Goal: Task Accomplishment & Management: Manage account settings

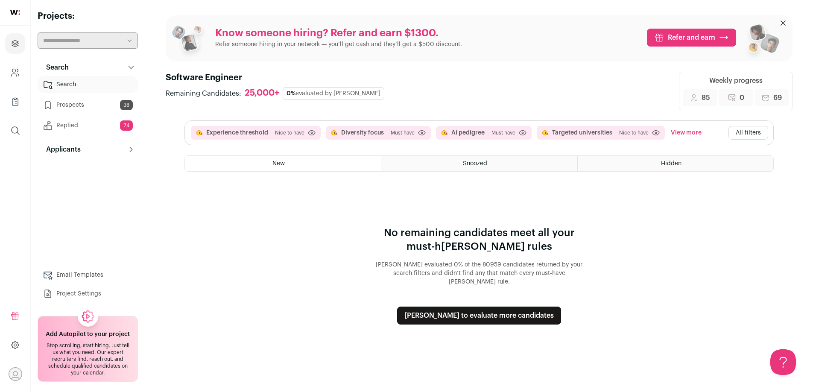
click at [477, 312] on button "[PERSON_NAME] to evaluate more candidates" at bounding box center [479, 316] width 164 height 18
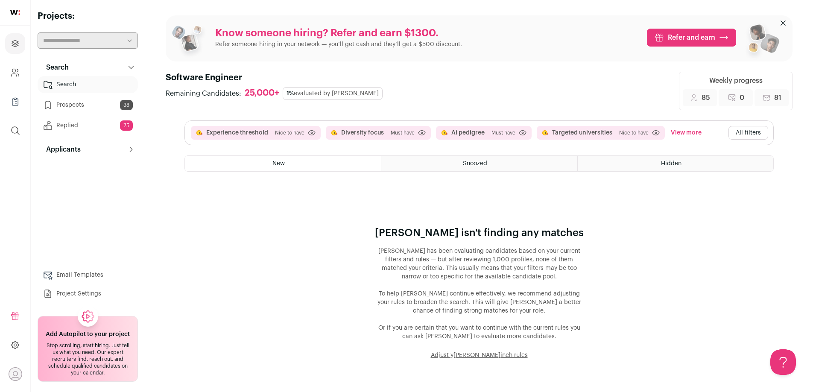
click at [471, 356] on button "Adjust y[PERSON_NAME]inch rules" at bounding box center [479, 355] width 97 height 9
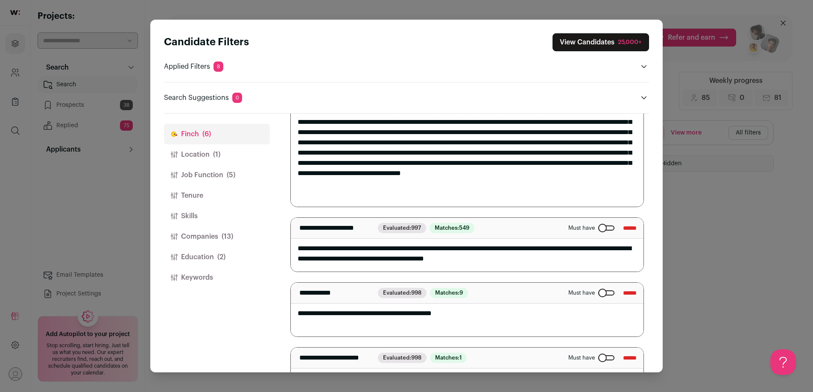
scroll to position [281, 0]
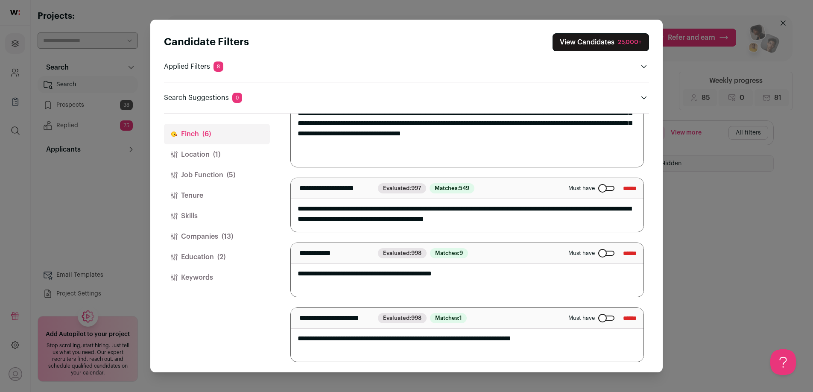
click at [623, 316] on input "******" at bounding box center [630, 318] width 14 height 14
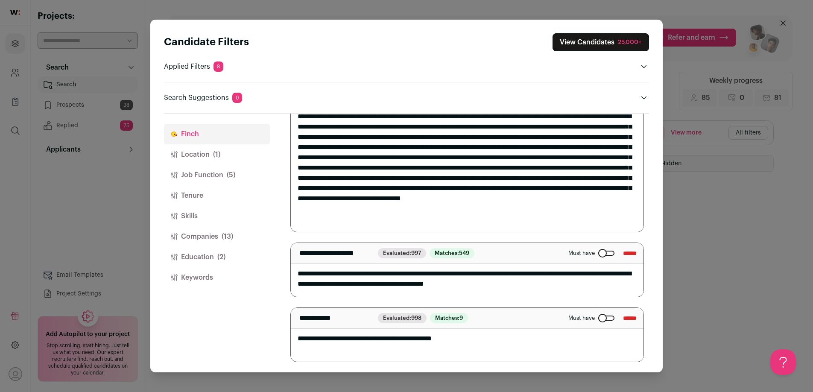
scroll to position [0, 0]
click at [625, 320] on input "******" at bounding box center [630, 318] width 14 height 14
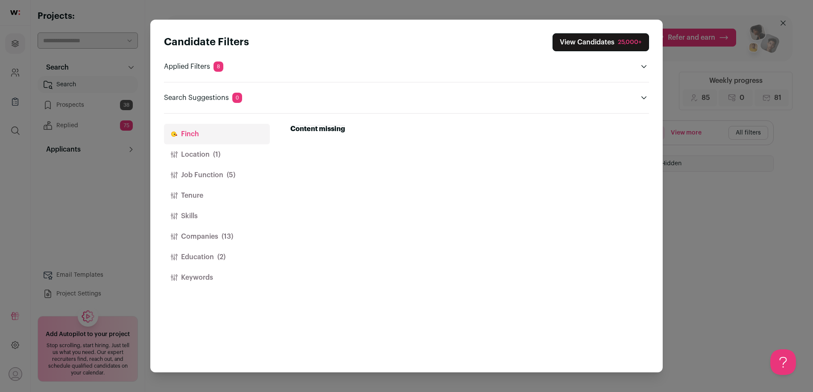
click at [195, 155] on button "Location (1)" at bounding box center [217, 154] width 106 height 20
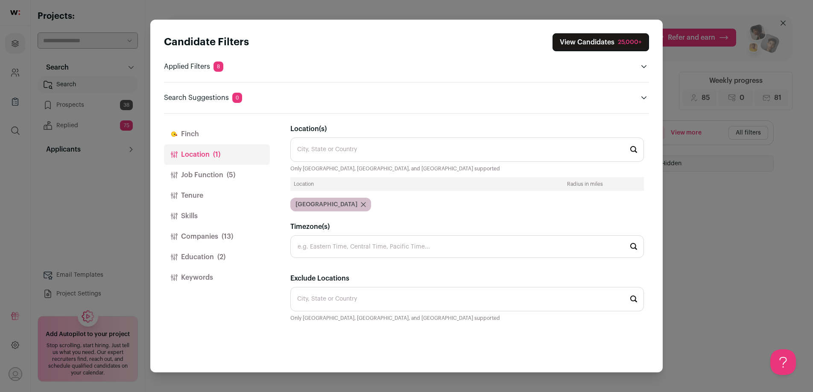
click at [208, 176] on button "Job Function (5)" at bounding box center [217, 175] width 106 height 20
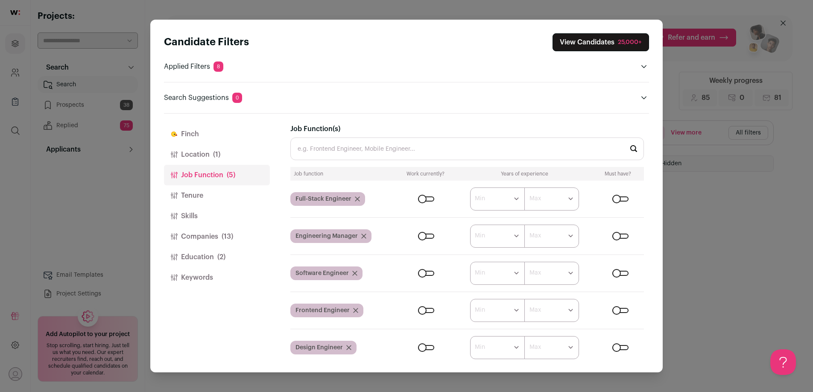
click at [207, 240] on button "Companies (13)" at bounding box center [217, 236] width 106 height 20
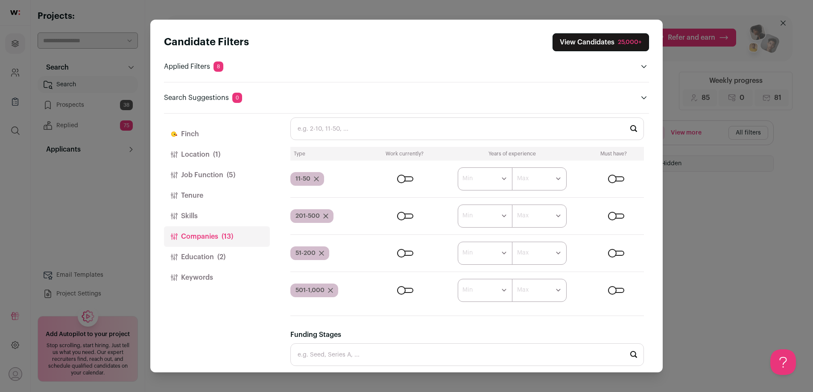
scroll to position [417, 0]
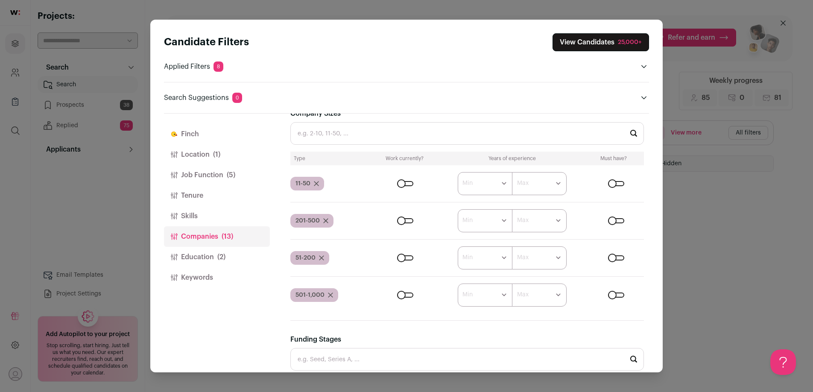
click at [403, 182] on div "Close modal via background" at bounding box center [405, 183] width 16 height 5
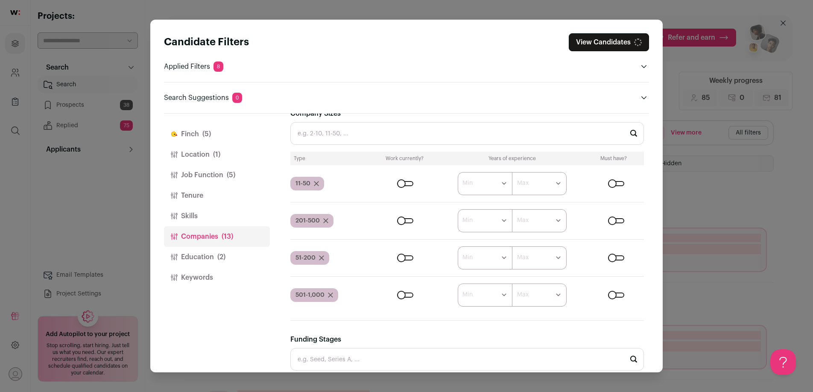
click at [406, 222] on div "Close modal via background" at bounding box center [405, 220] width 16 height 5
click at [406, 257] on div "Close modal via background" at bounding box center [405, 257] width 16 height 5
click at [411, 298] on div "Close modal via background" at bounding box center [405, 294] width 16 height 5
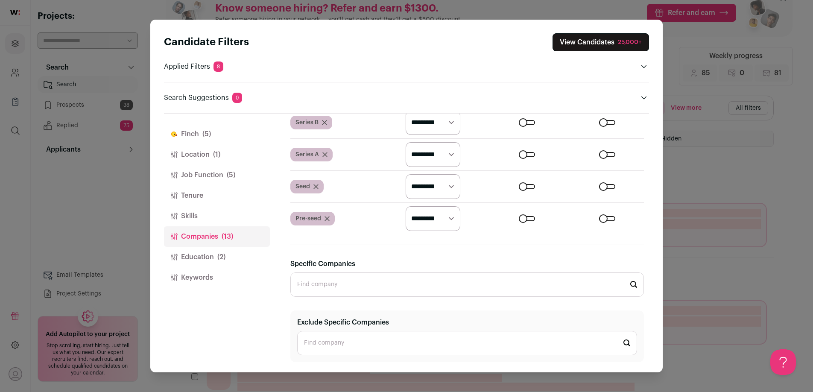
scroll to position [33, 0]
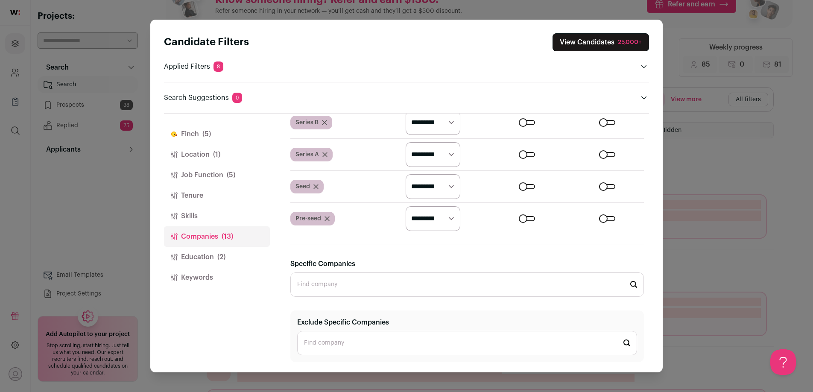
click at [190, 132] on button "[PERSON_NAME] (5)" at bounding box center [217, 134] width 106 height 20
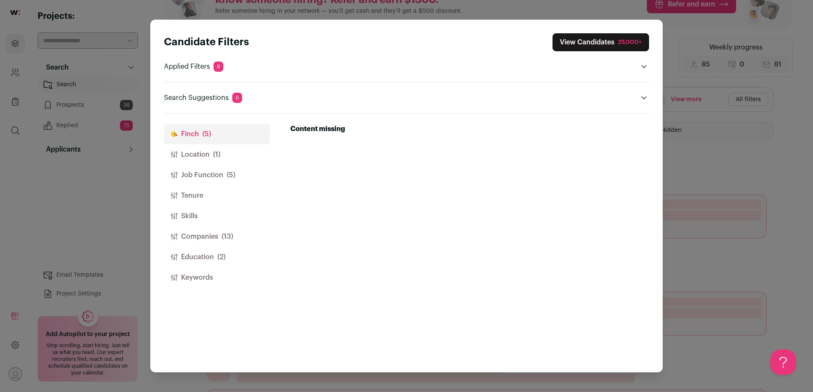
click at [189, 175] on button "Job Function (5)" at bounding box center [217, 175] width 106 height 20
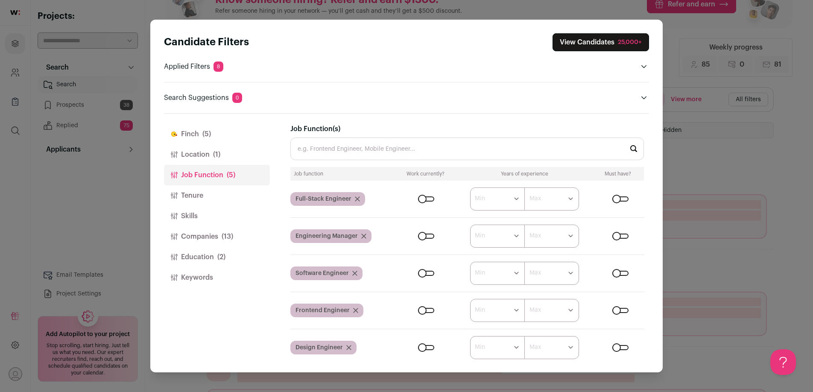
click at [198, 141] on button "[PERSON_NAME] (5)" at bounding box center [217, 134] width 106 height 20
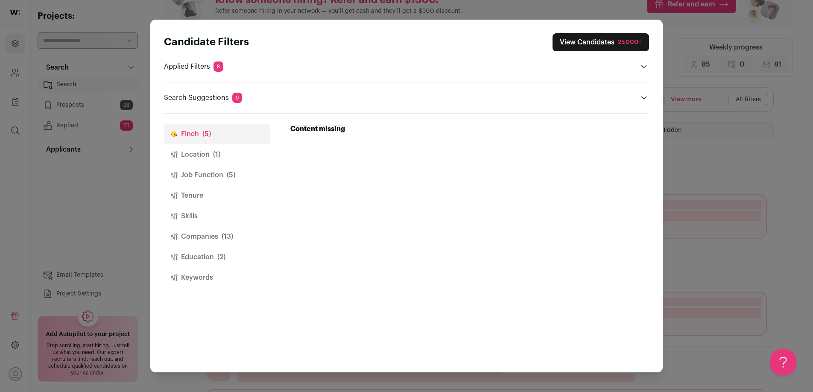
click at [634, 38] on div "25,000+" at bounding box center [630, 42] width 24 height 9
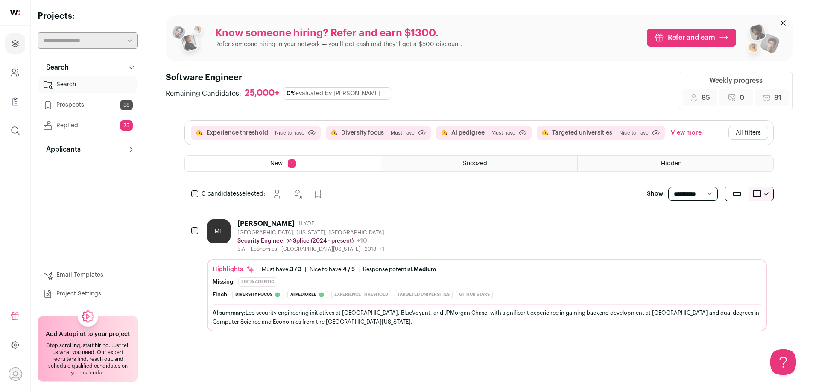
click at [397, 231] on div "ML Michelle Lim 11 YOE Seattle, Washington, United States Security Engineer @ S…" at bounding box center [487, 235] width 560 height 33
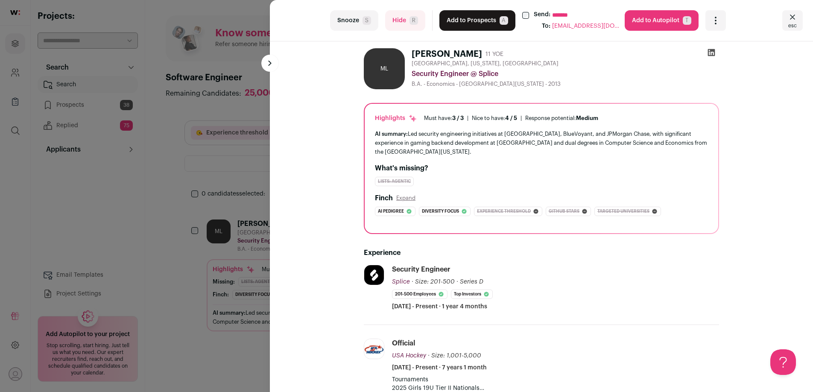
click at [475, 21] on button "Add to Prospects A" at bounding box center [477, 20] width 76 height 20
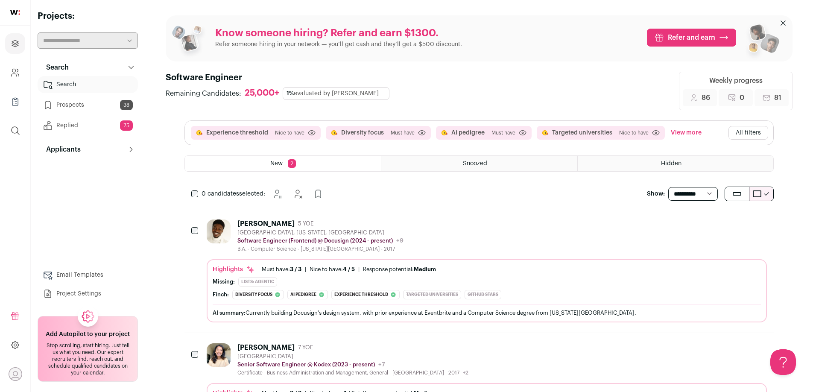
click at [356, 227] on div "Emeke Nkadi 5 YOE" at bounding box center [320, 223] width 166 height 9
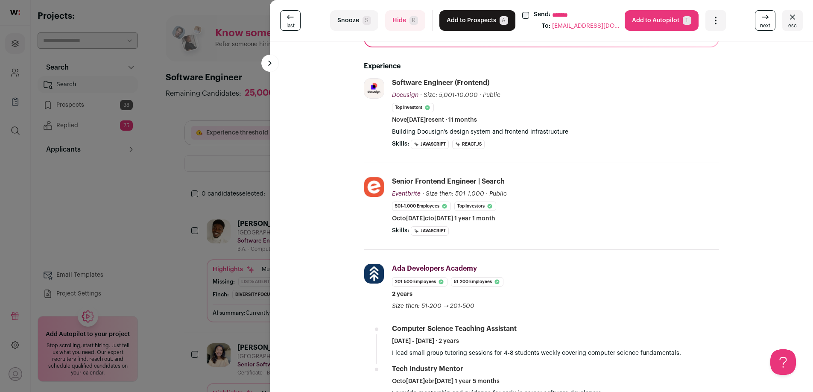
scroll to position [25, 0]
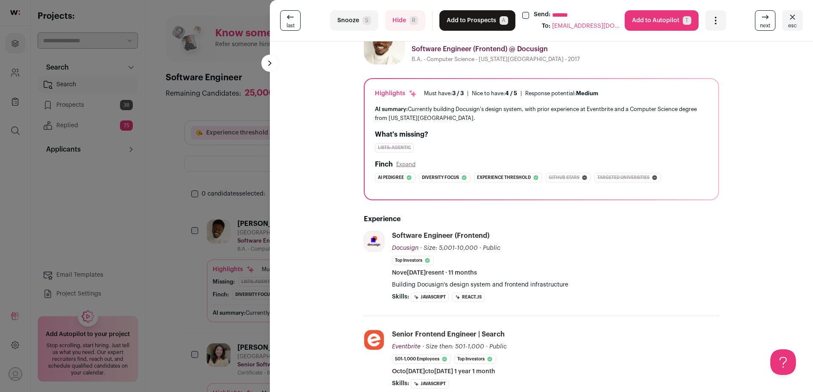
click at [461, 24] on button "Add to Prospects A" at bounding box center [477, 20] width 76 height 20
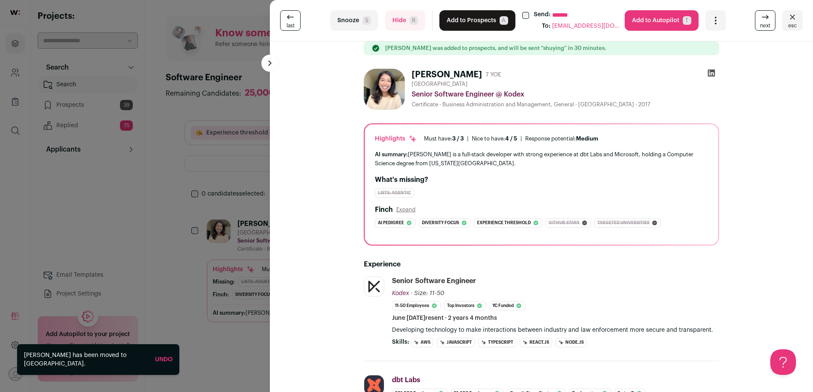
click at [480, 22] on button "Add to Prospects A" at bounding box center [477, 20] width 76 height 20
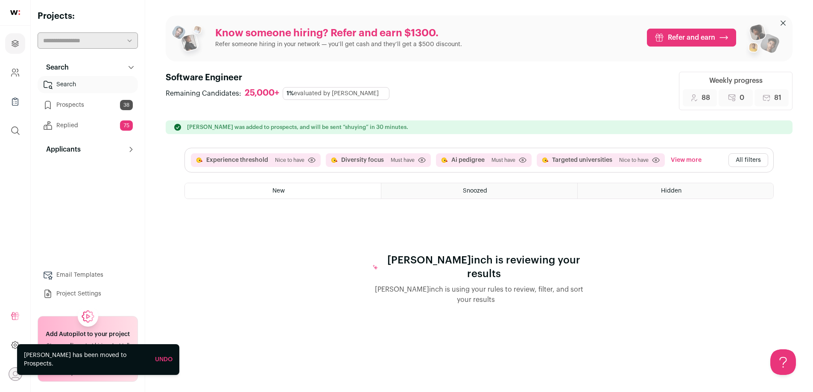
scroll to position [0, 0]
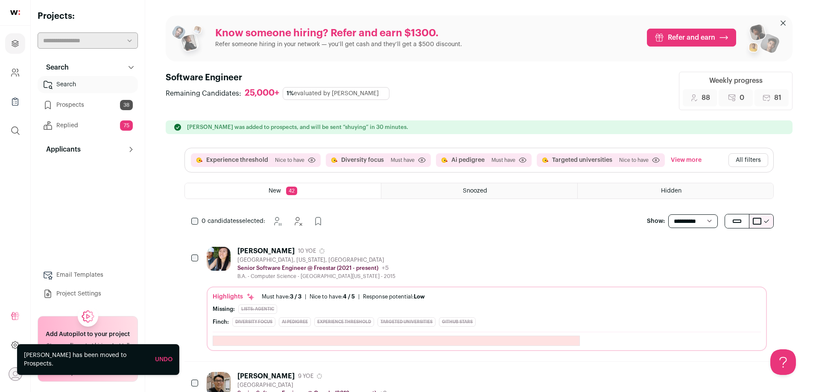
click at [70, 107] on link "Prospects 38" at bounding box center [88, 104] width 100 height 17
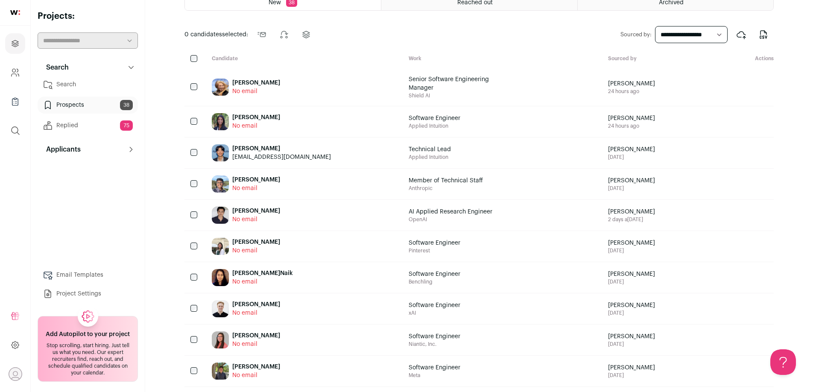
scroll to position [29, 0]
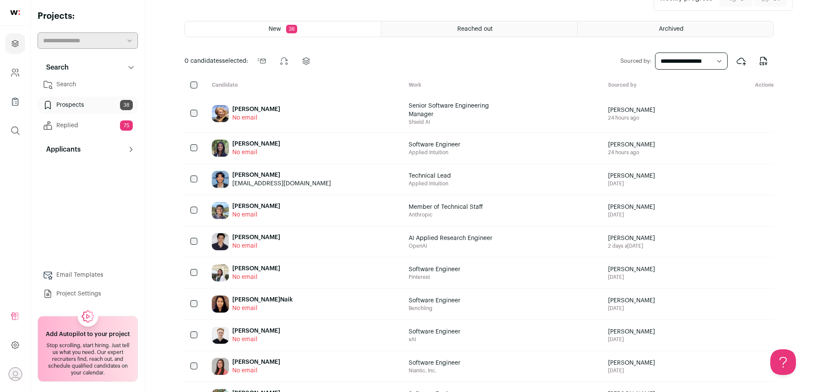
click at [452, 26] on div "Reached out" at bounding box center [479, 28] width 196 height 15
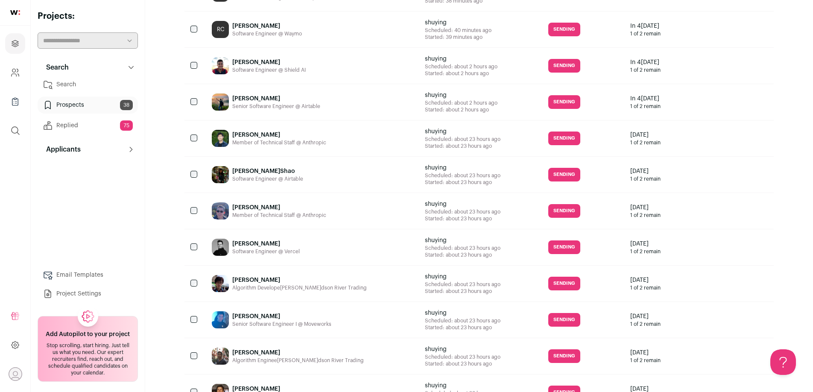
scroll to position [677, 0]
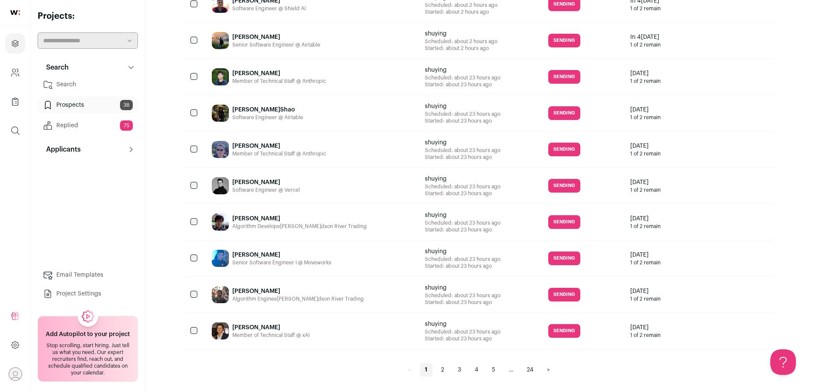
click at [461, 365] on link "3" at bounding box center [460, 370] width 14 height 14
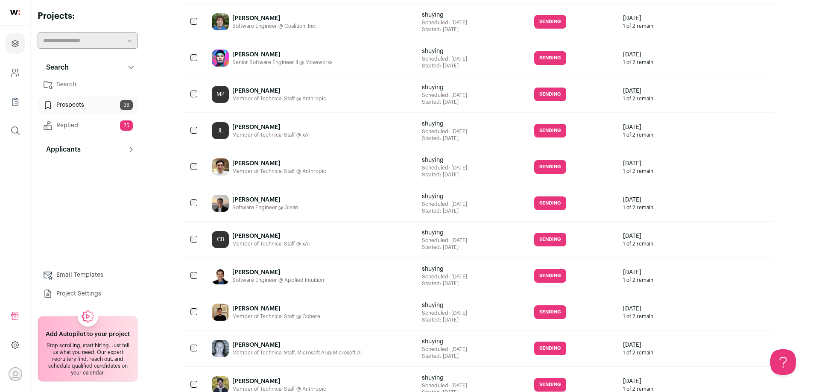
scroll to position [682, 0]
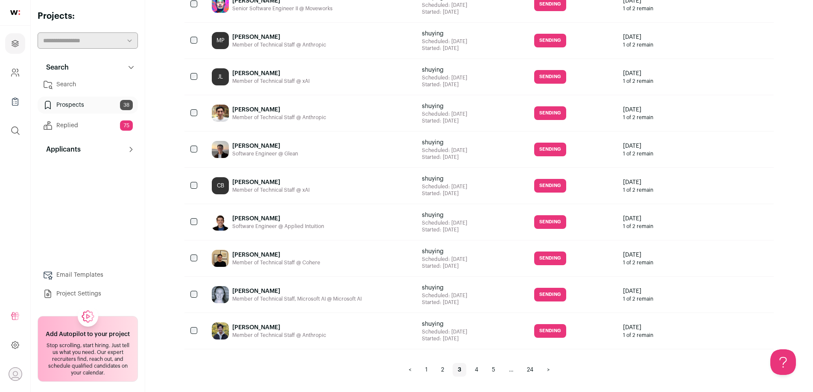
click at [474, 369] on link "4" at bounding box center [477, 370] width 14 height 14
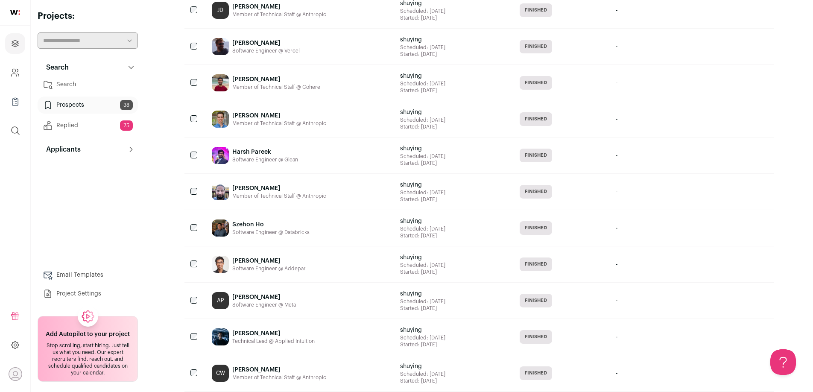
scroll to position [682, 0]
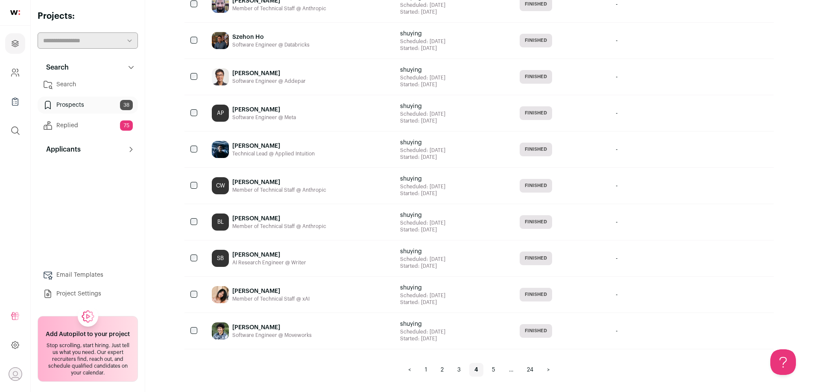
click at [410, 370] on link "<" at bounding box center [409, 370] width 13 height 14
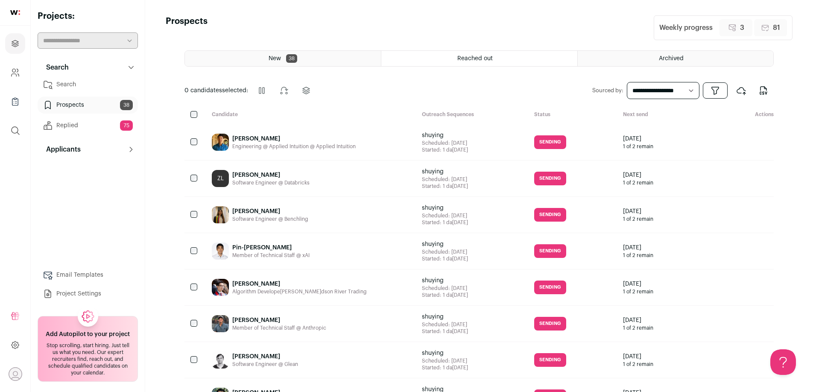
click at [83, 84] on link "Search" at bounding box center [88, 84] width 100 height 17
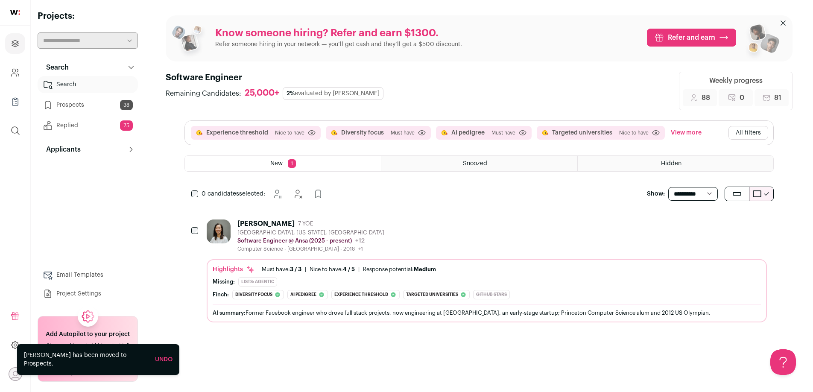
click at [388, 237] on div "Erica Wu 7 YOE San Francisco, California, United States Software Engineer @ Ans…" at bounding box center [487, 235] width 560 height 33
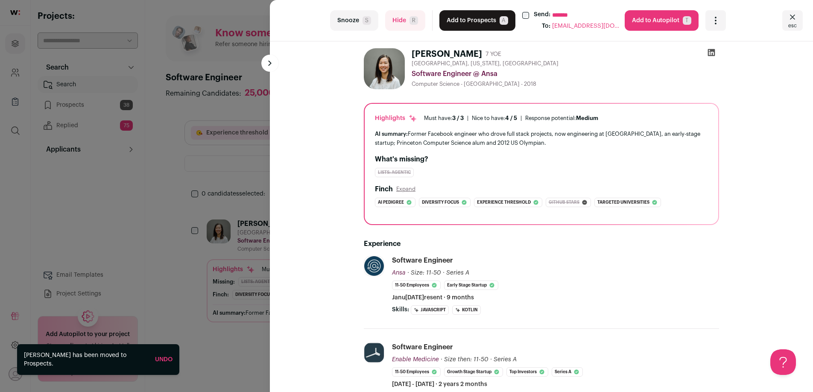
click at [473, 22] on button "Add to Prospects A" at bounding box center [477, 20] width 76 height 20
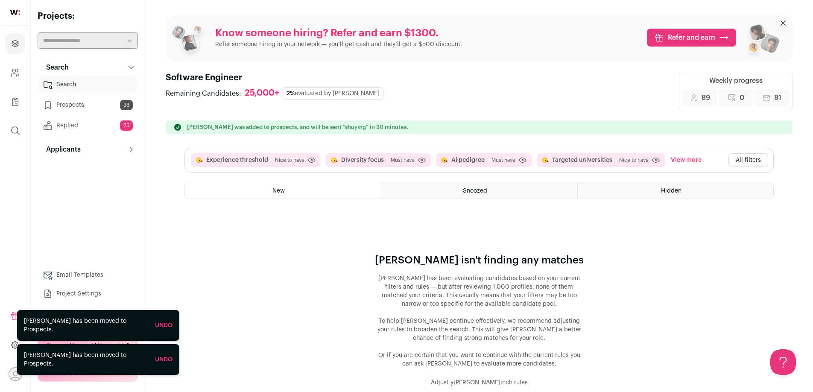
click at [314, 248] on div "Finch isn't finding any matches Finch has been evaluating candidates based on y…" at bounding box center [478, 300] width 589 height 174
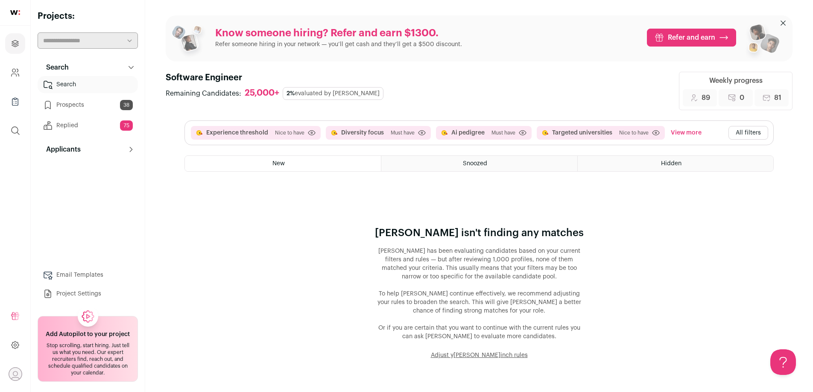
click at [754, 134] on button "All filters" at bounding box center [748, 133] width 40 height 14
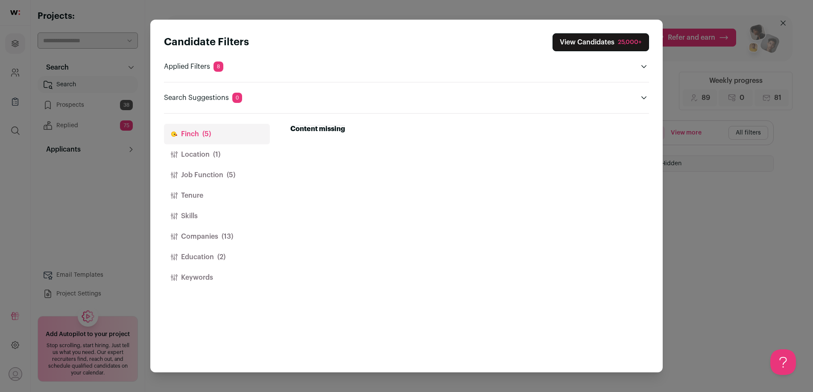
click at [209, 136] on span "(5)" at bounding box center [206, 134] width 9 height 10
click at [209, 156] on button "Location (1)" at bounding box center [217, 154] width 106 height 20
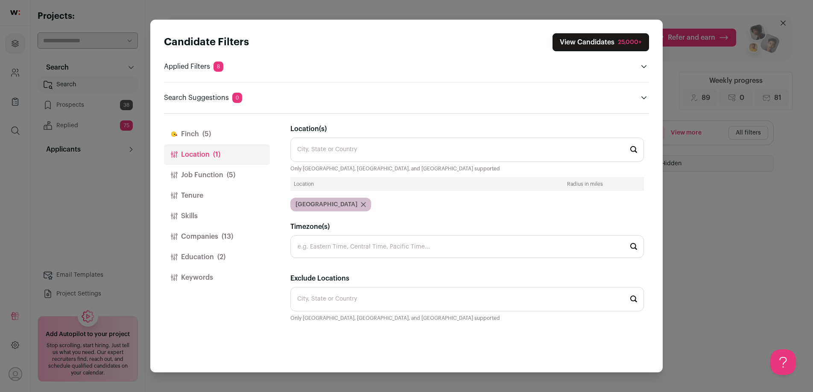
click at [207, 143] on button "Finch (5)" at bounding box center [217, 134] width 106 height 20
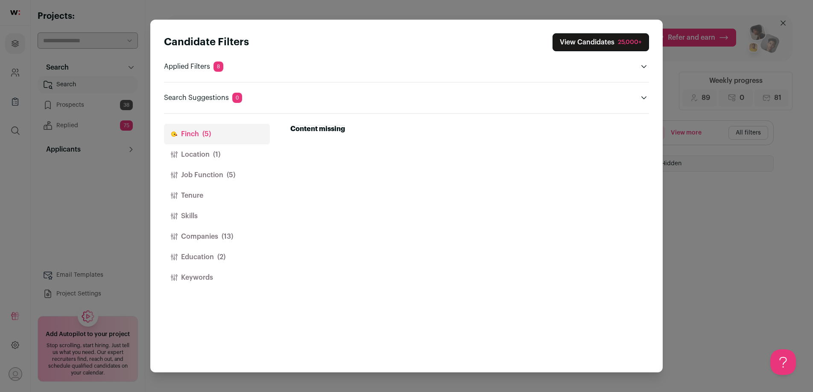
click at [586, 42] on button "View Candidates 25,000+" at bounding box center [600, 42] width 96 height 18
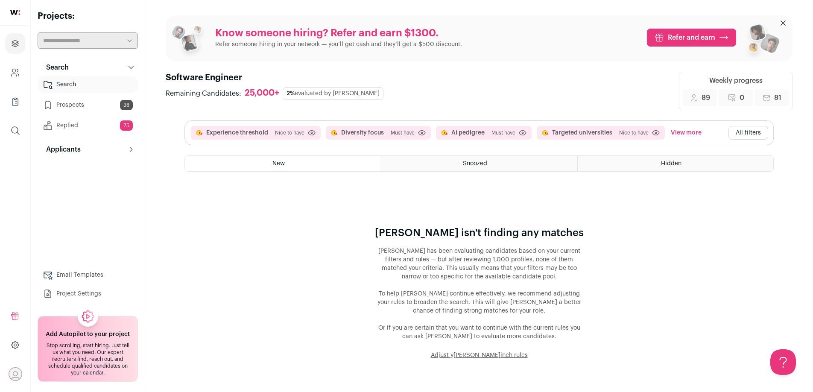
click at [676, 133] on button "View more" at bounding box center [686, 133] width 34 height 14
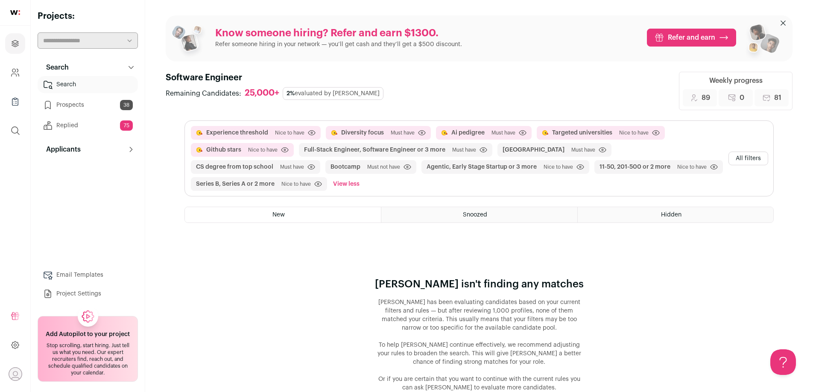
click at [753, 160] on button "All filters" at bounding box center [748, 159] width 40 height 14
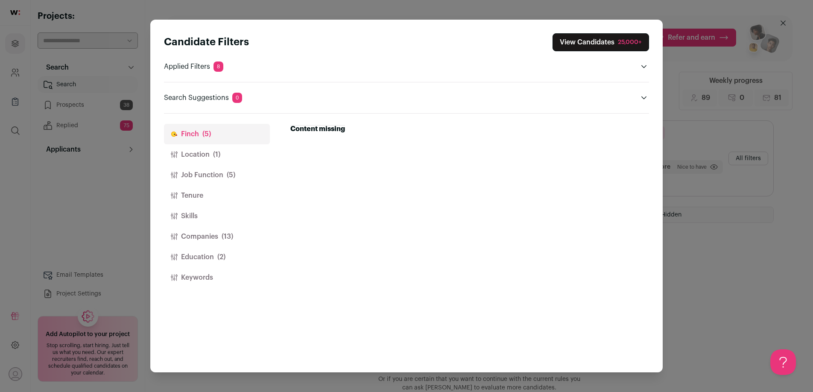
click at [314, 129] on strong "Content missing" at bounding box center [317, 129] width 55 height 7
click at [203, 151] on button "Location (1)" at bounding box center [217, 154] width 106 height 20
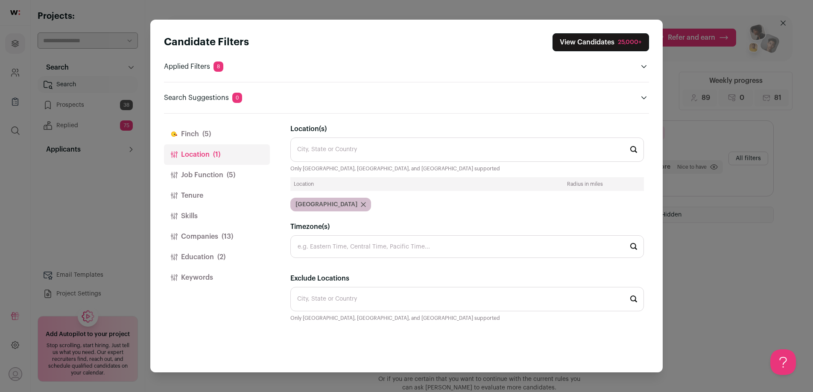
click at [203, 171] on button "Job Function (5)" at bounding box center [217, 175] width 106 height 20
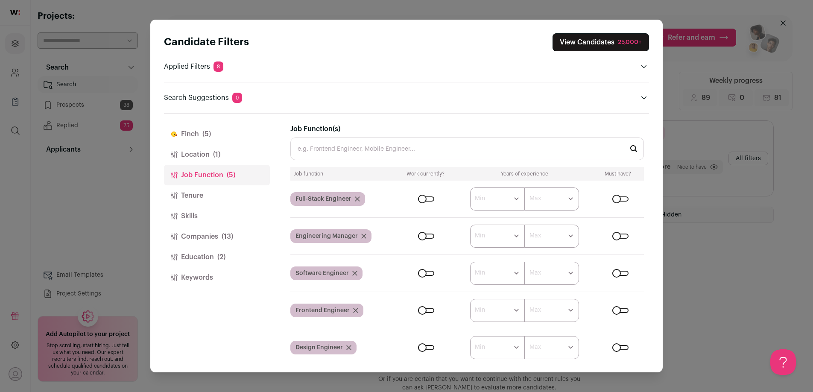
scroll to position [4, 0]
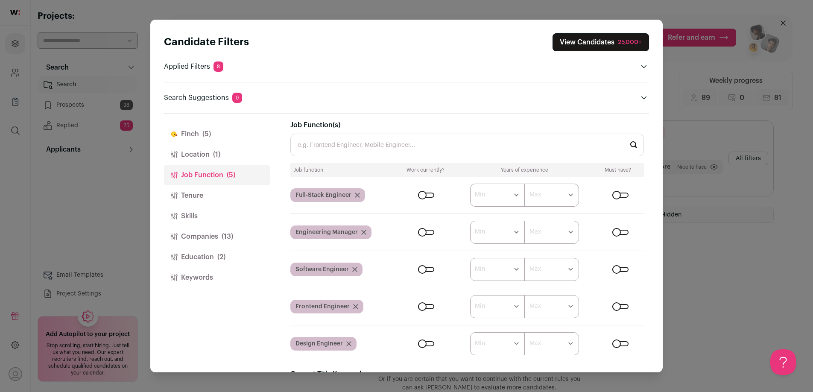
click at [177, 196] on icon "Close modal via background" at bounding box center [174, 195] width 7 height 7
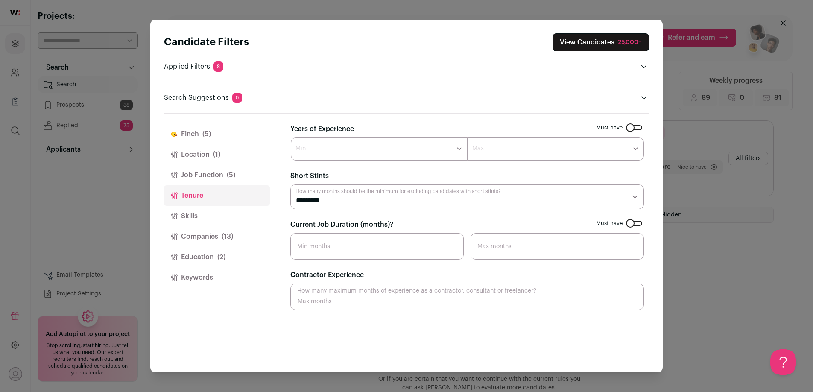
scroll to position [0, 0]
click at [191, 235] on button "Companies (13)" at bounding box center [217, 236] width 106 height 20
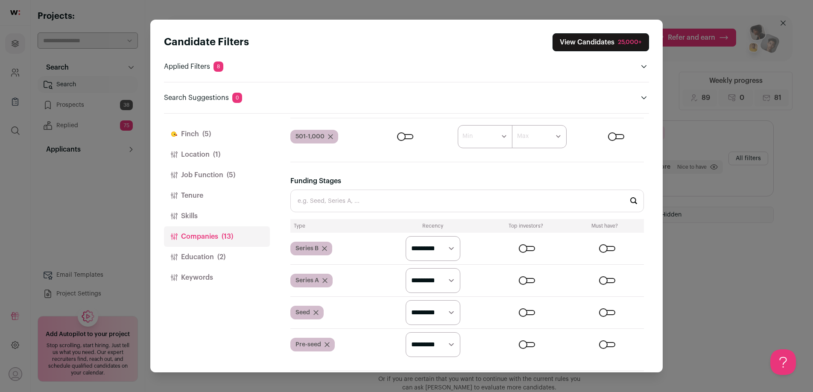
scroll to position [701, 0]
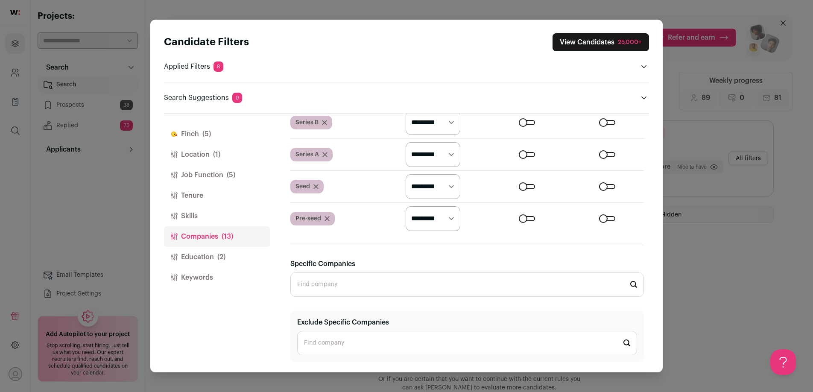
click at [204, 260] on button "Education (2)" at bounding box center [217, 257] width 106 height 20
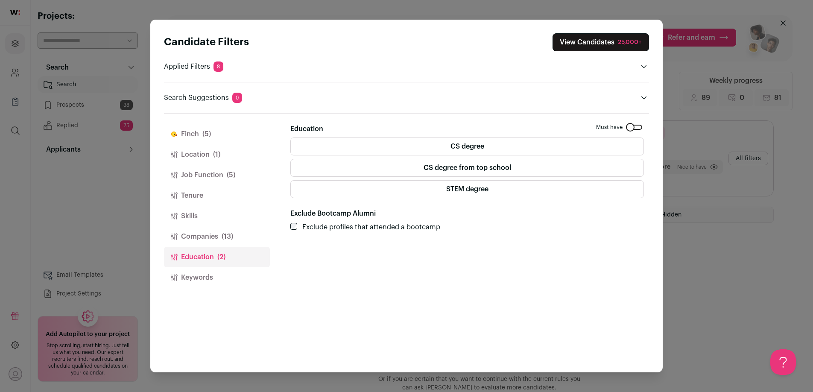
click at [199, 140] on button "Finch (5)" at bounding box center [217, 134] width 106 height 20
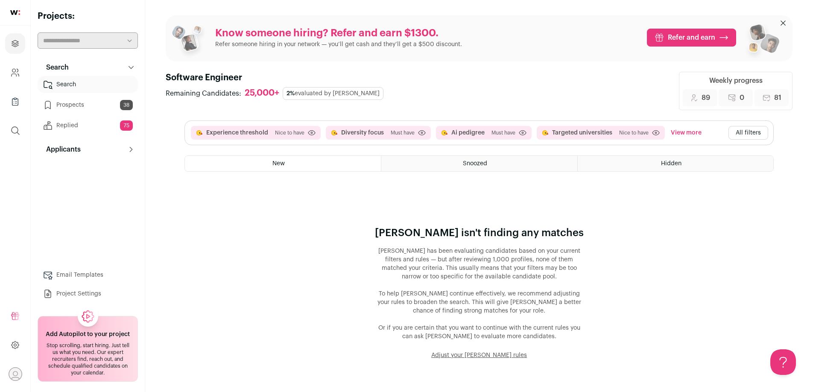
click at [678, 135] on button "View more" at bounding box center [686, 133] width 34 height 14
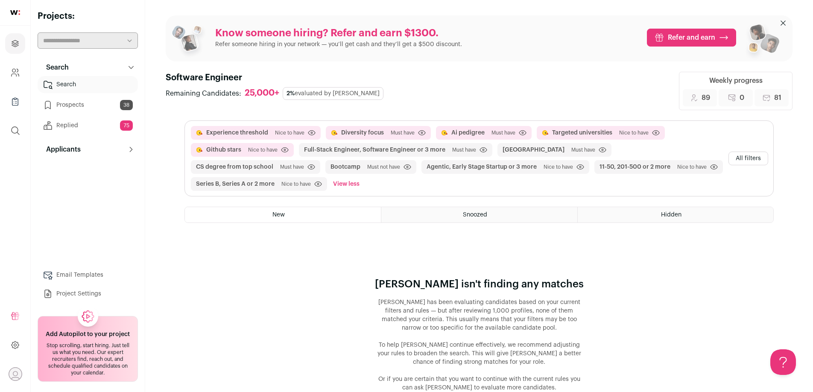
click at [742, 157] on button "All filters" at bounding box center [748, 159] width 40 height 14
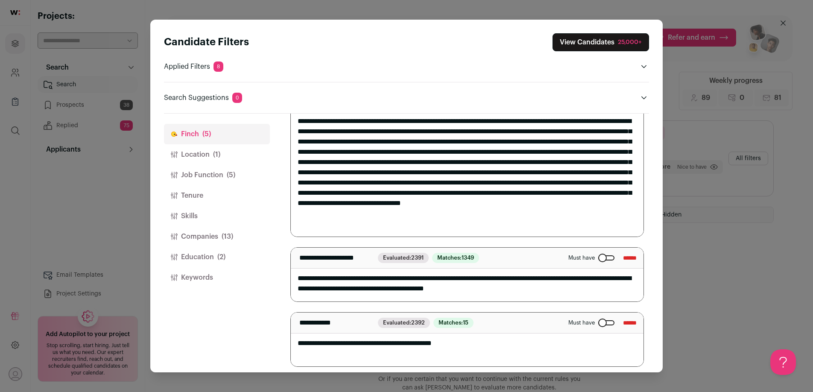
scroll to position [216, 0]
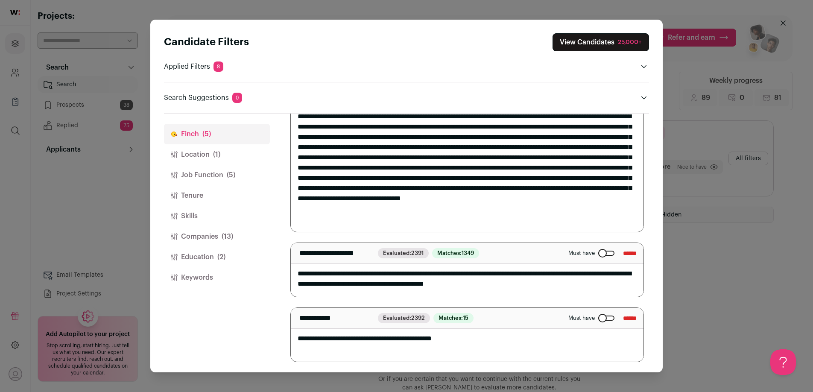
click at [624, 318] on input "******" at bounding box center [630, 318] width 14 height 14
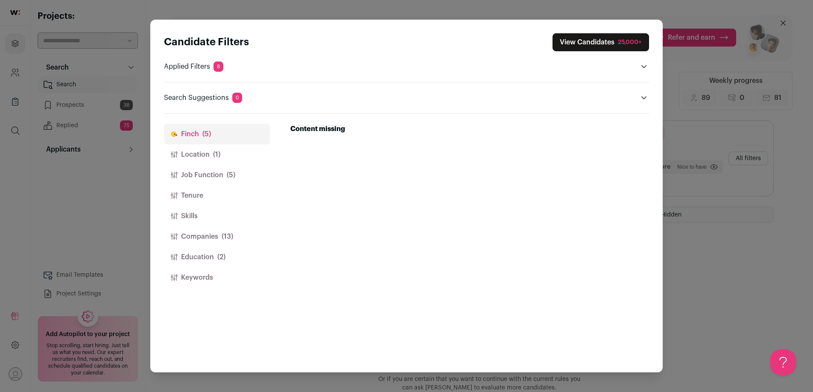
click at [643, 97] on icon "Close modal via background" at bounding box center [643, 97] width 7 height 7
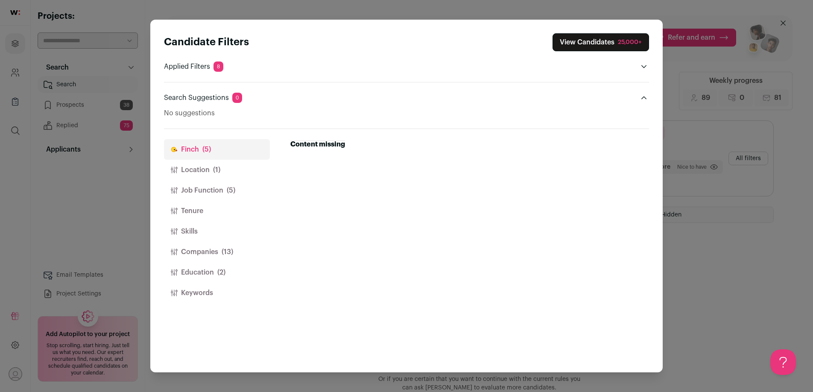
click at [643, 97] on icon "Close modal via background" at bounding box center [643, 97] width 5 height 3
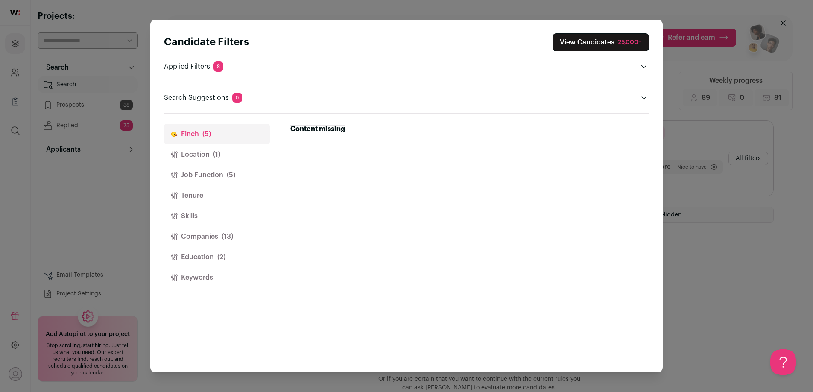
click at [643, 97] on icon "Close modal via background" at bounding box center [643, 97] width 7 height 7
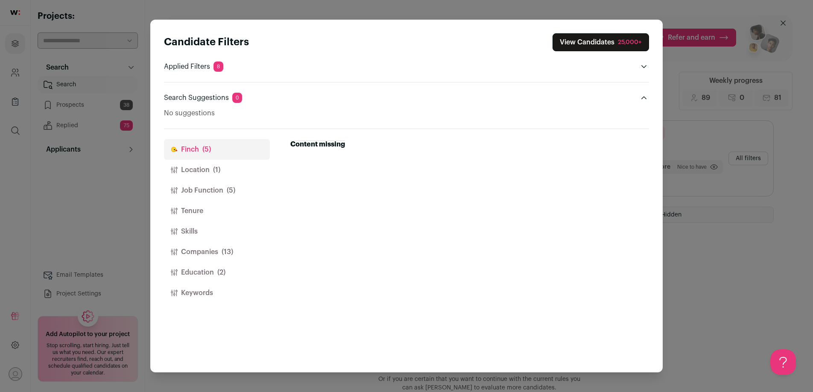
click at [718, 277] on div "Candidate Filters View Candidates 25,000+ Applied Filters 8 Experience threshol…" at bounding box center [406, 196] width 813 height 392
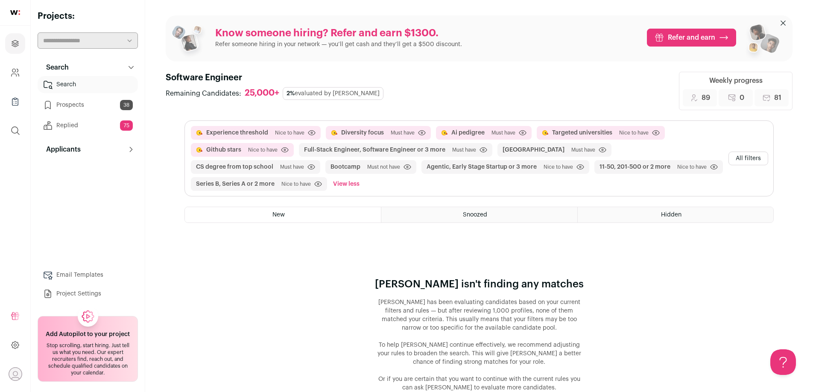
click at [741, 160] on button "All filters" at bounding box center [748, 159] width 40 height 14
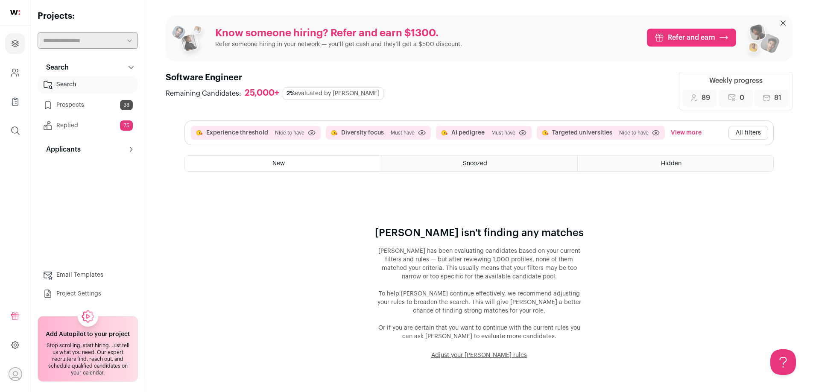
click at [743, 131] on button "All filters" at bounding box center [748, 133] width 40 height 14
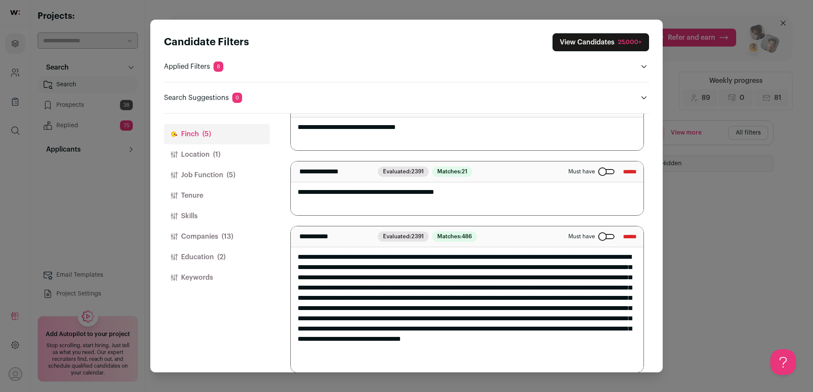
scroll to position [216, 0]
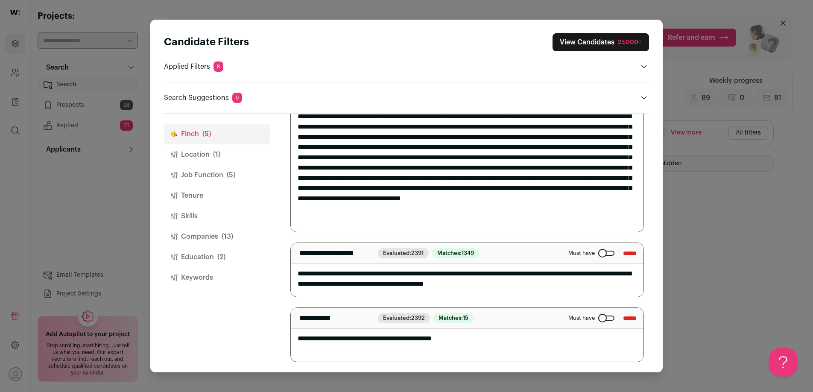
click at [772, 357] on button "Open Beacon popover" at bounding box center [781, 361] width 26 height 26
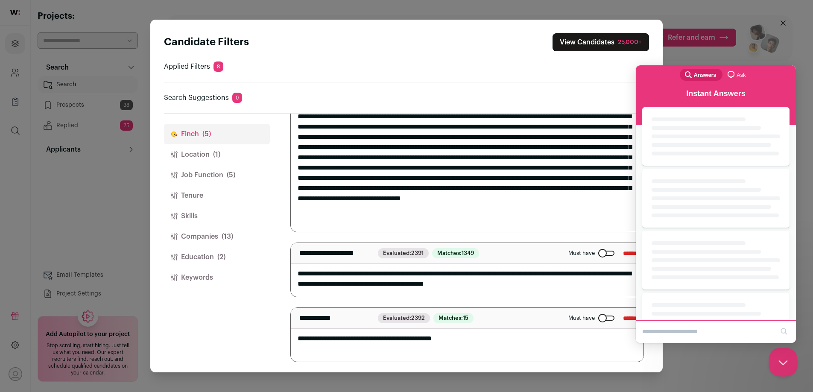
scroll to position [0, 0]
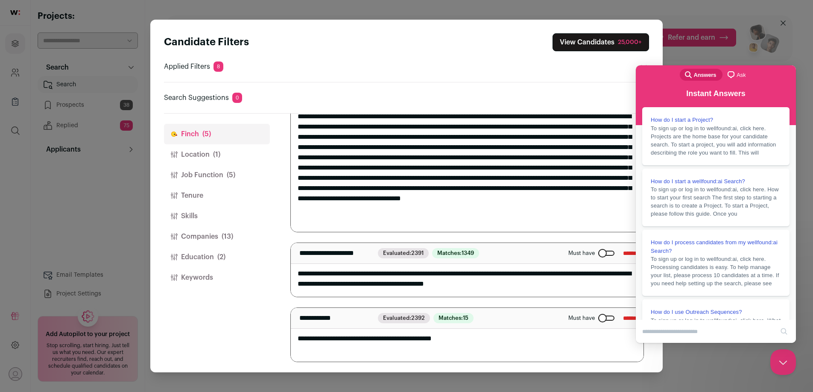
click at [735, 71] on span "chat-square" at bounding box center [731, 75] width 10 height 10
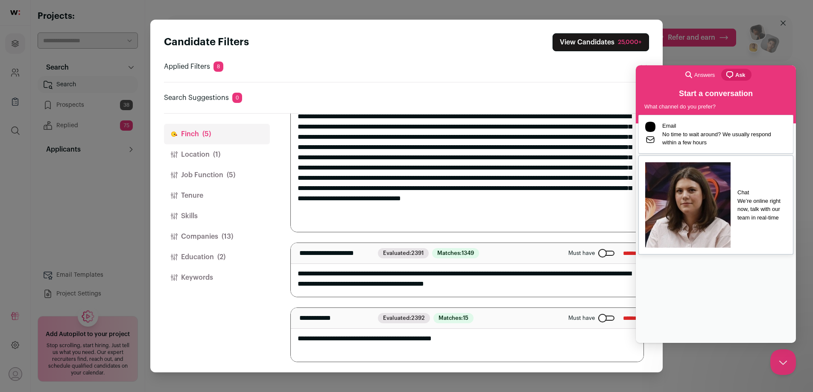
click at [737, 197] on span "We’re online right now, talk with our team in real-time" at bounding box center [761, 209] width 49 height 25
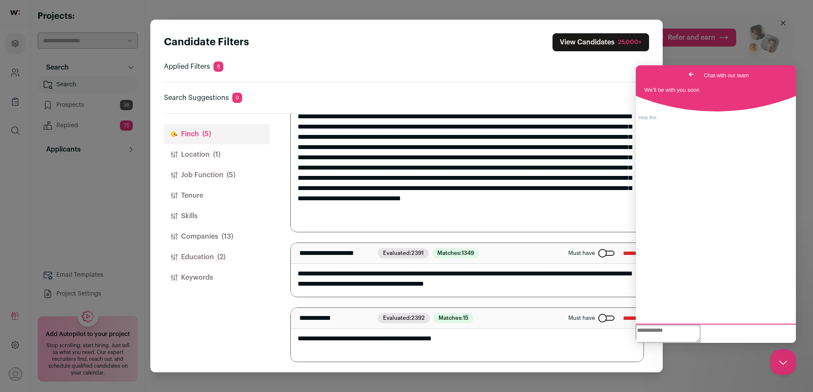
click at [700, 329] on textarea "Write chat message" at bounding box center [668, 334] width 64 height 18
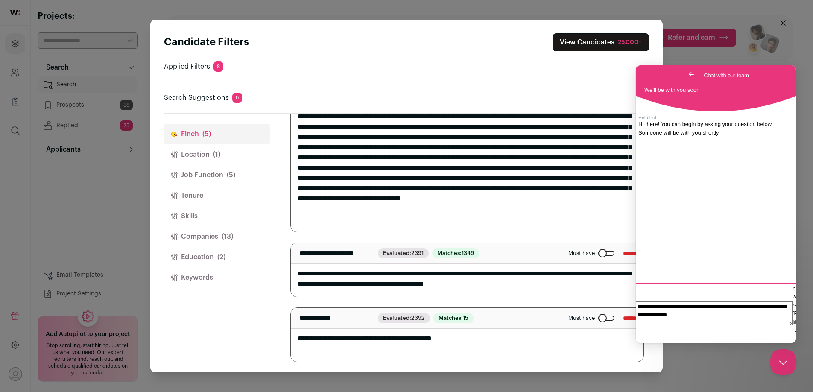
type textarea "**********"
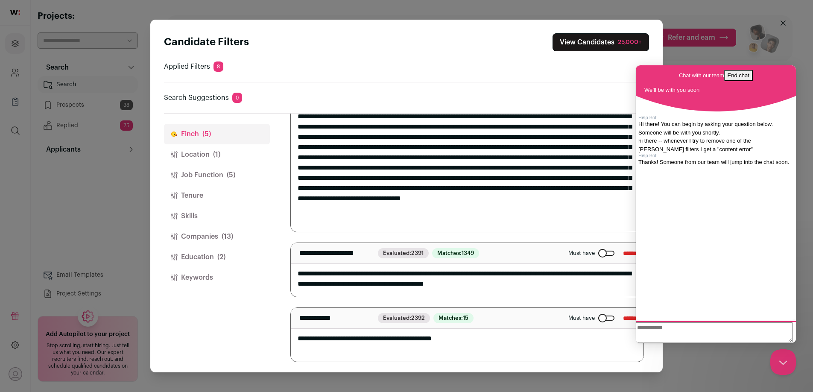
click at [710, 333] on textarea "Write chat message" at bounding box center [714, 332] width 157 height 20
click at [608, 40] on button "View Candidates 25,000+" at bounding box center [600, 42] width 96 height 18
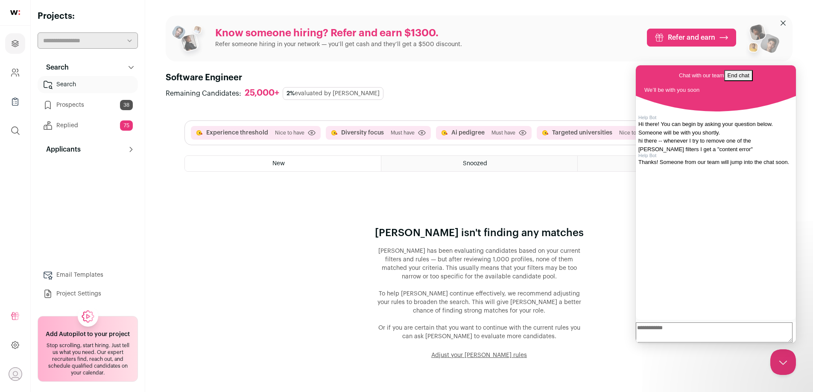
click at [452, 165] on div "Snoozed" at bounding box center [479, 163] width 196 height 15
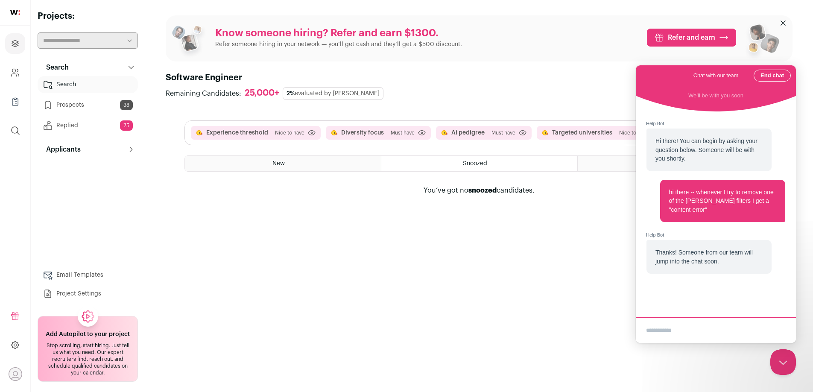
click at [315, 163] on div "New" at bounding box center [283, 163] width 196 height 15
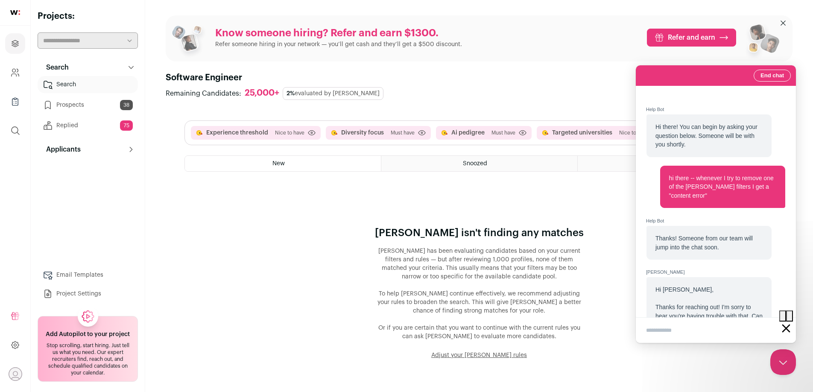
scroll to position [61, 0]
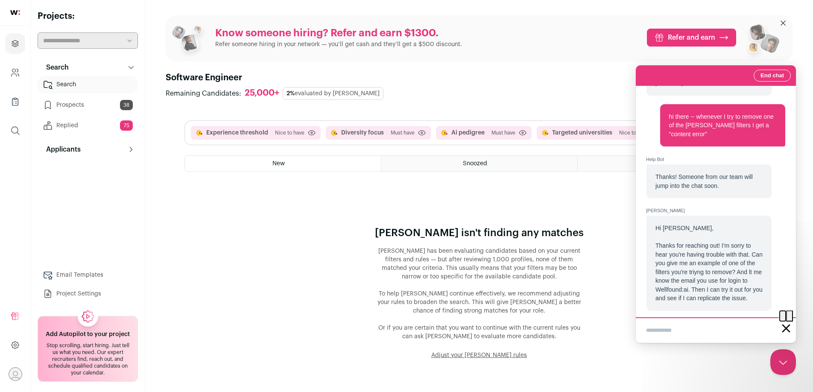
click at [779, 321] on button "image-plus" at bounding box center [782, 315] width 7 height 11
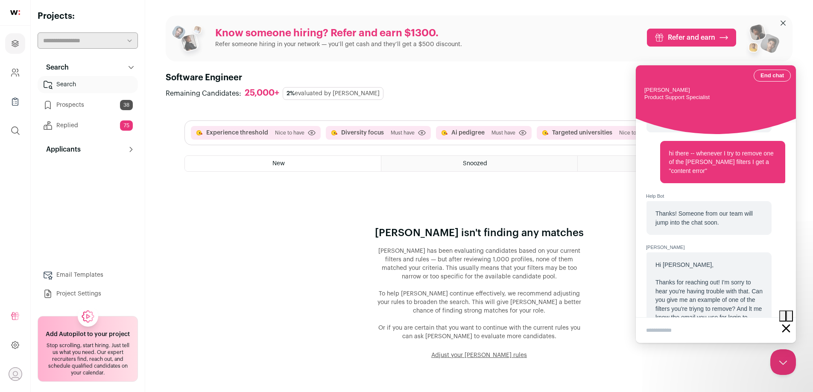
scroll to position [91, 0]
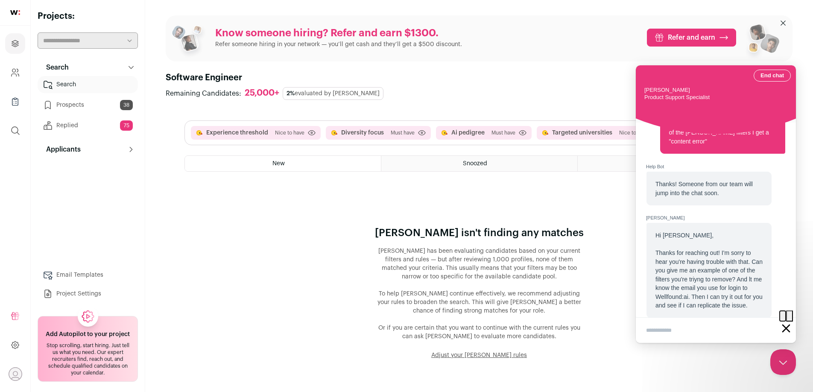
type input "**********"
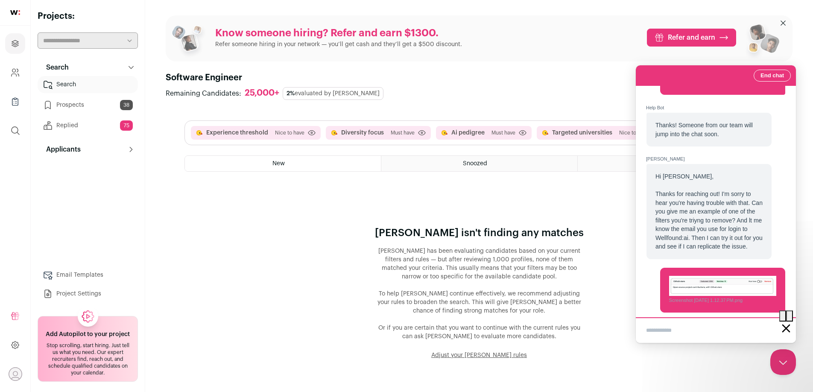
scroll to position [111, 0]
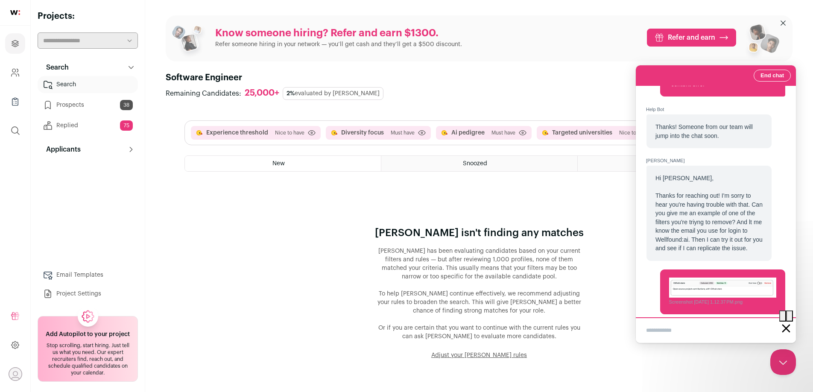
click at [706, 327] on textarea "Write chat message" at bounding box center [715, 331] width 157 height 20
click at [674, 367] on span "New message" at bounding box center [656, 370] width 35 height 6
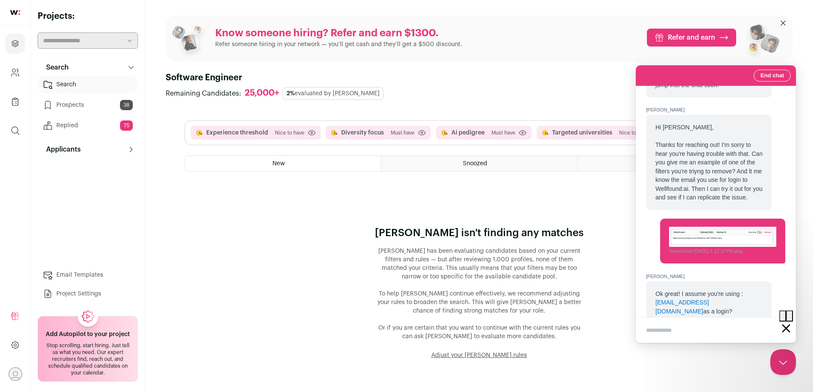
click at [692, 324] on textarea "Write chat message" at bounding box center [715, 331] width 157 height 20
type textarea "***"
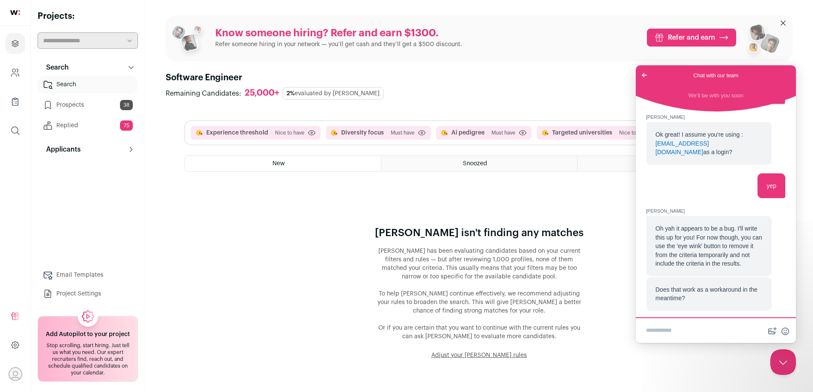
scroll to position [329, 0]
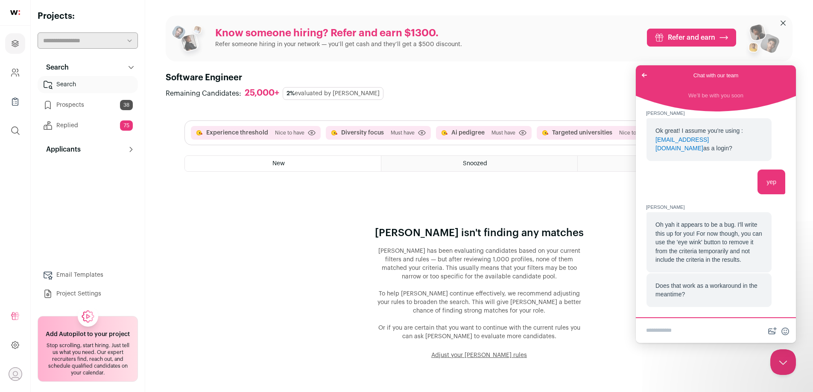
click at [725, 324] on textarea "Write chat message" at bounding box center [715, 331] width 157 height 20
click at [641, 75] on span "Go back" at bounding box center [644, 75] width 10 height 10
drag, startPoint x: 697, startPoint y: 80, endPoint x: 695, endPoint y: 134, distance: 53.4
click at [695, 134] on div "Go back Chat with our team We’ll be with you soon Help Bot Hi there! You can be…" at bounding box center [716, 192] width 160 height 254
click at [638, 71] on link "Go back" at bounding box center [644, 75] width 21 height 12
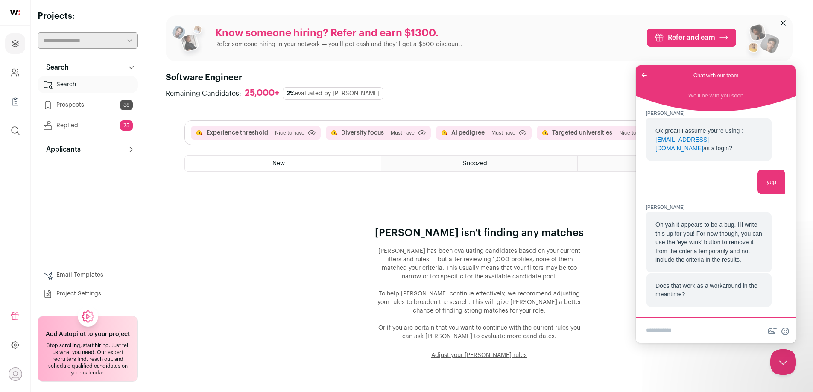
click at [721, 327] on textarea "Write chat message" at bounding box center [715, 331] width 157 height 20
click at [781, 360] on button "Close Beacon popover" at bounding box center [781, 361] width 26 height 26
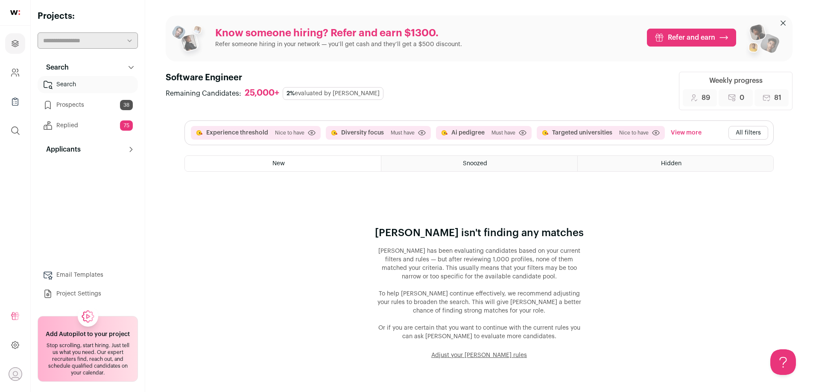
click at [746, 134] on button "All filters" at bounding box center [748, 133] width 40 height 14
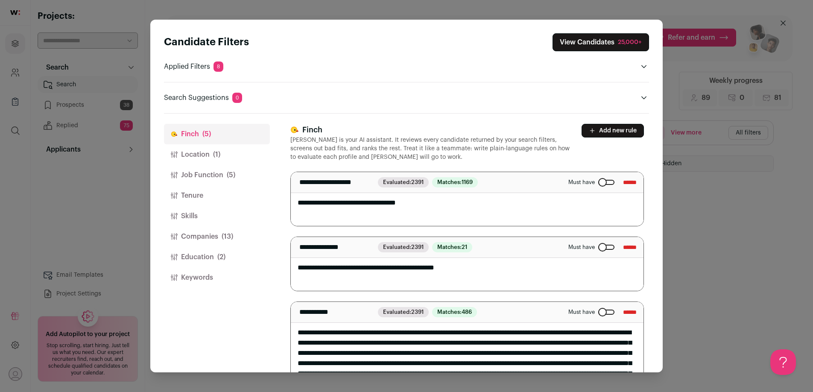
click at [729, 213] on div "Candidate Filters View Candidates 25,000+ Applied Filters 8 Experience threshol…" at bounding box center [406, 196] width 813 height 392
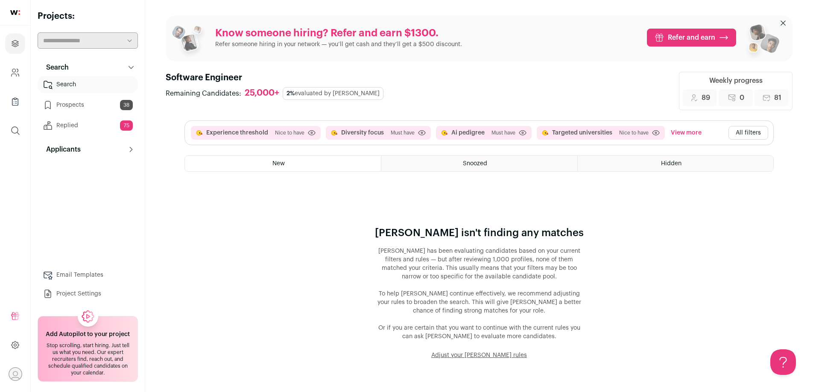
click at [686, 125] on div "Experience threshold Nice to have Click to disable/enable criteria Diversity fo…" at bounding box center [479, 133] width 588 height 24
click at [686, 127] on button "View more" at bounding box center [686, 133] width 34 height 14
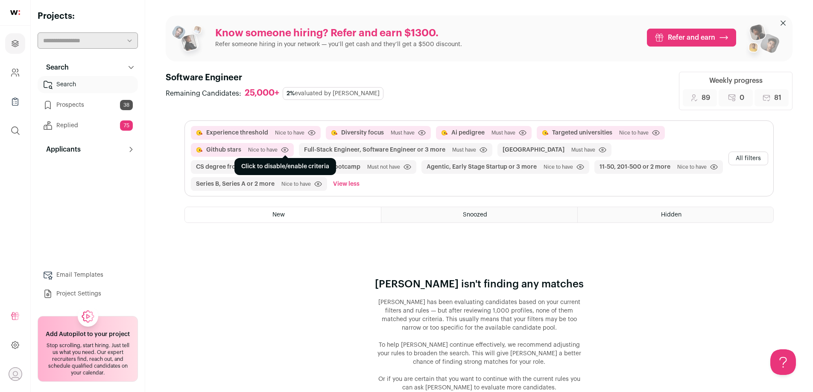
click at [286, 148] on icon at bounding box center [285, 150] width 8 height 6
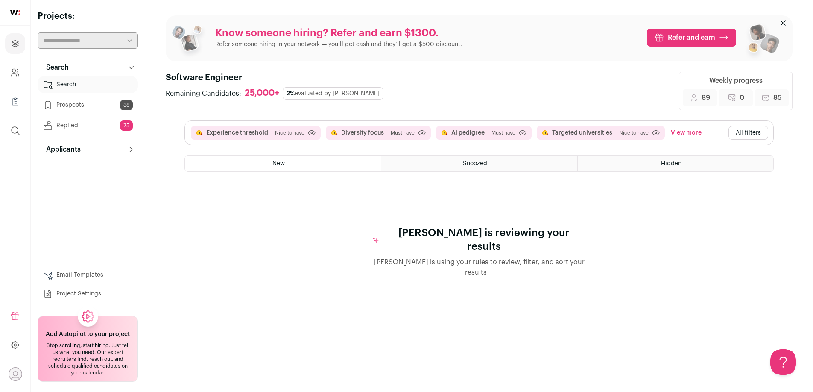
scroll to position [0, 0]
click at [784, 363] on button "Open Beacon popover" at bounding box center [781, 361] width 26 height 26
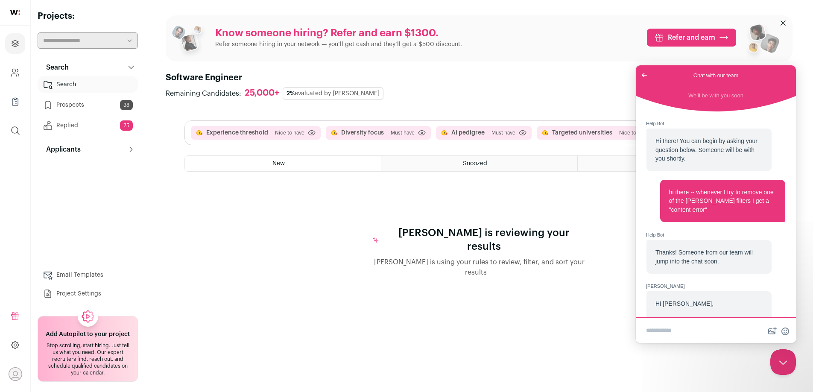
scroll to position [329, 0]
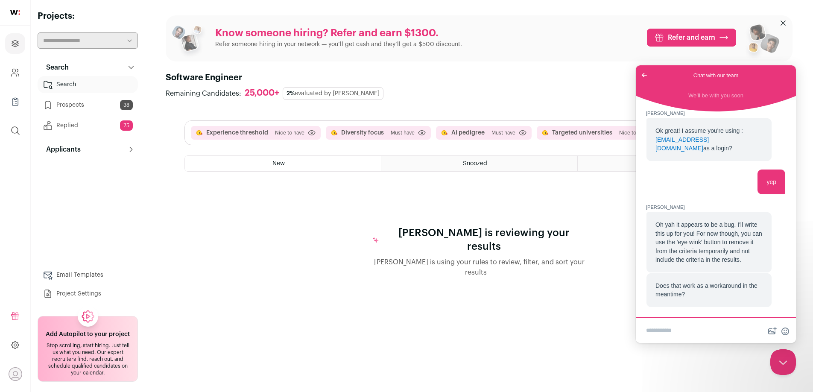
click at [716, 333] on textarea "Write chat message" at bounding box center [715, 331] width 157 height 20
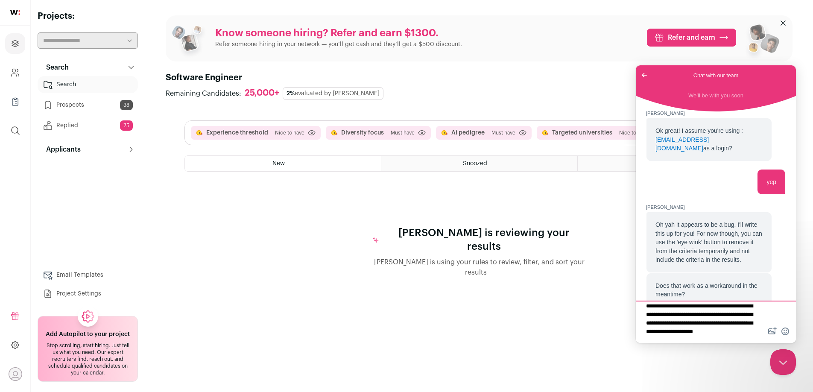
scroll to position [10, 0]
type textarea "**********"
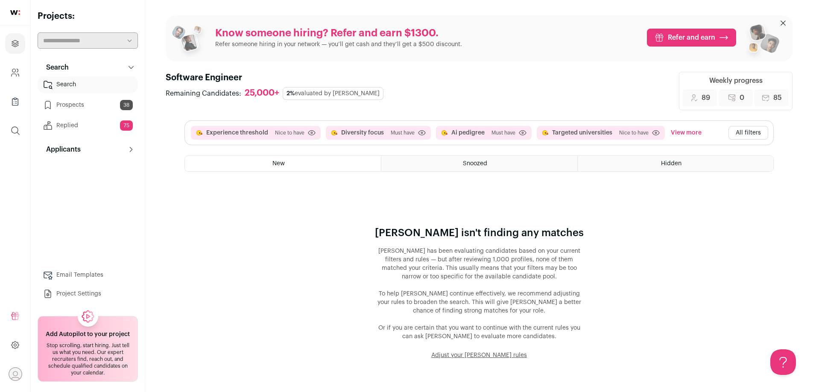
scroll to position [0, 0]
click at [776, 359] on button "Open Beacon popover" at bounding box center [781, 361] width 26 height 26
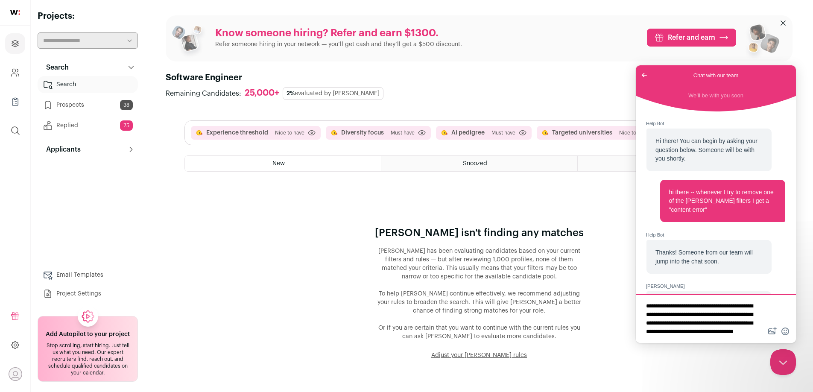
scroll to position [329, 0]
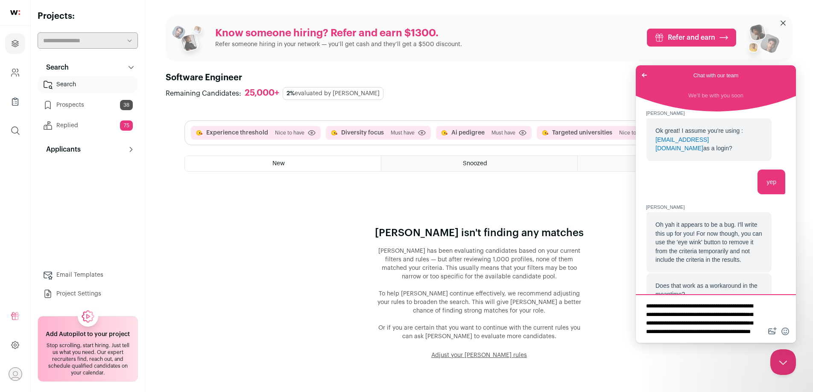
type textarea "**********"
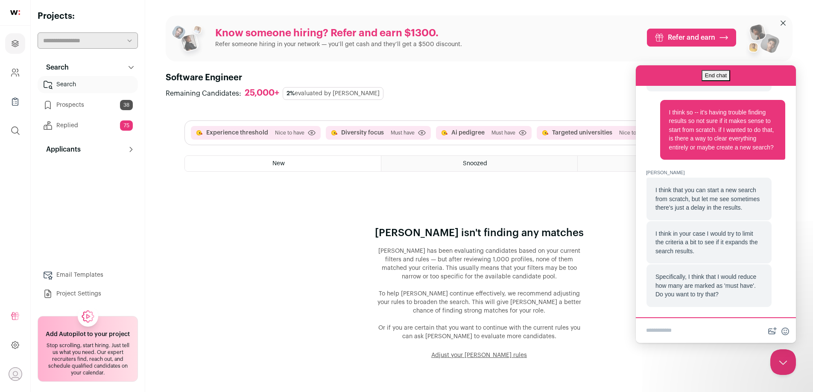
scroll to position [545, 0]
click at [735, 328] on textarea "Write chat message" at bounding box center [715, 331] width 157 height 20
type textarea "**********"
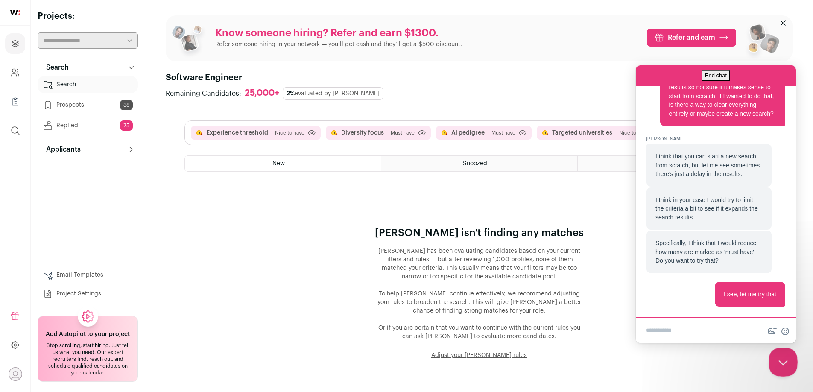
click at [776, 367] on button "Close Beacon popover" at bounding box center [781, 361] width 26 height 26
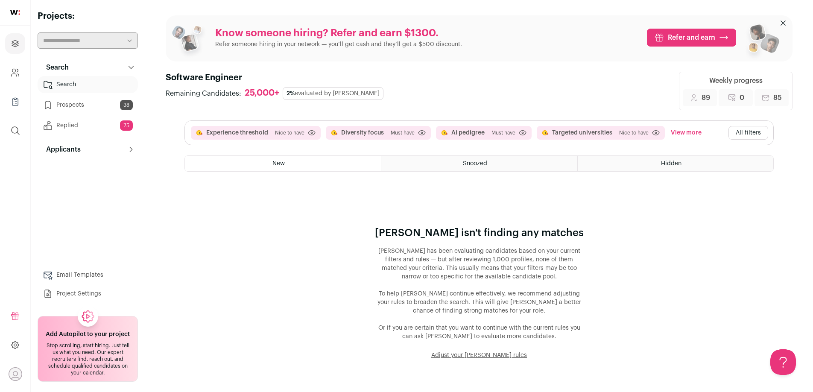
click at [745, 132] on button "All filters" at bounding box center [748, 133] width 40 height 14
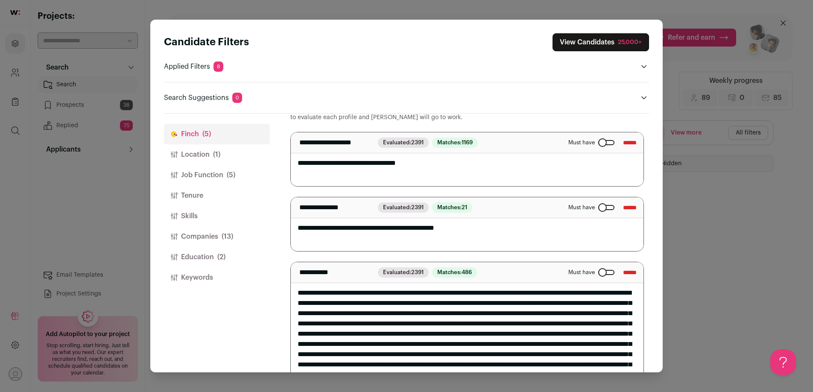
scroll to position [20, 0]
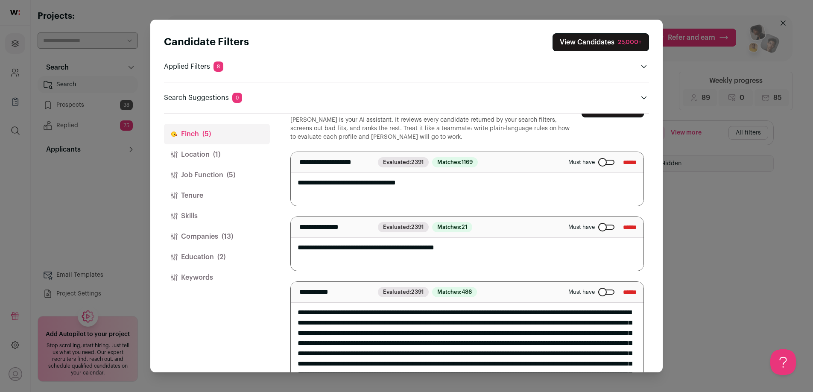
click at [225, 158] on button "Location (1)" at bounding box center [217, 154] width 106 height 20
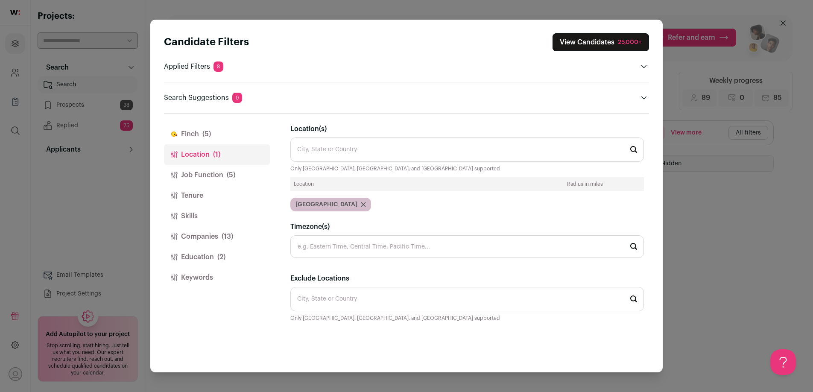
click at [227, 171] on span "(5)" at bounding box center [231, 175] width 9 height 10
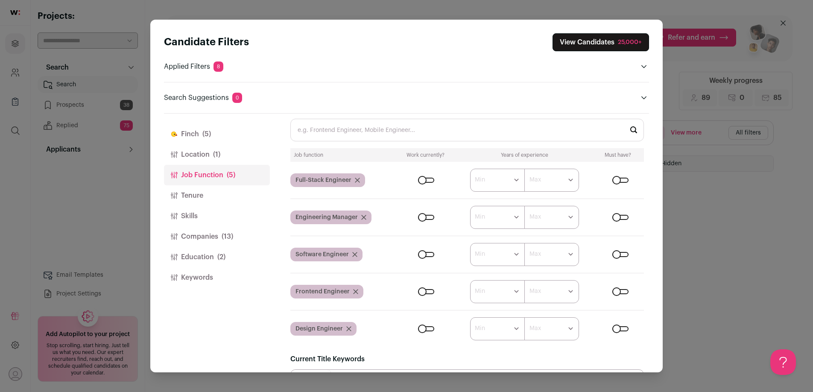
scroll to position [15, 0]
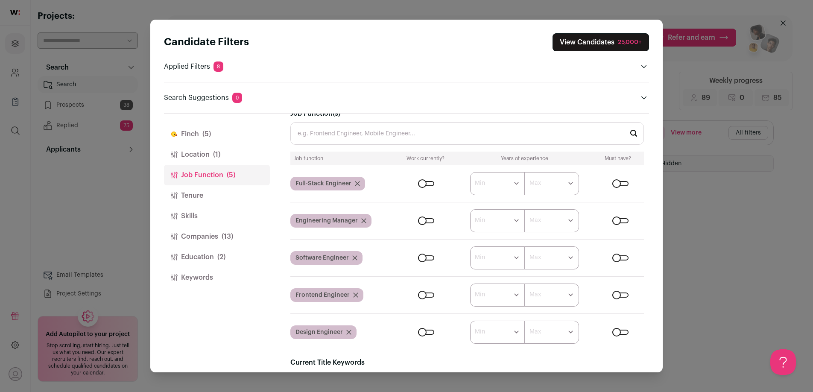
click at [406, 126] on input "Job Function(s)" at bounding box center [466, 133] width 353 height 23
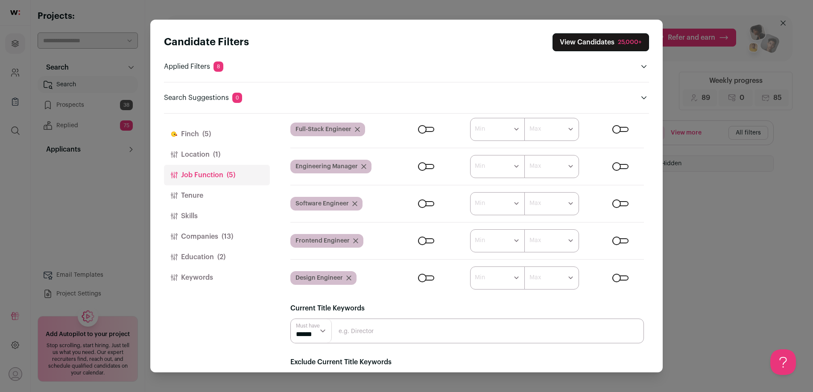
scroll to position [52, 0]
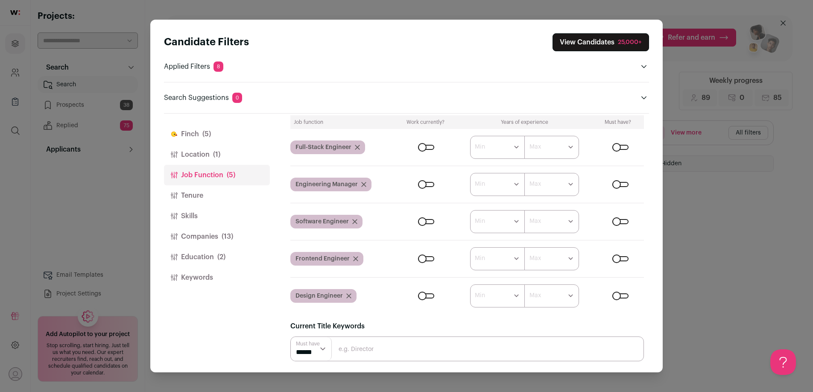
click at [620, 148] on div "Close modal via background" at bounding box center [620, 147] width 16 height 5
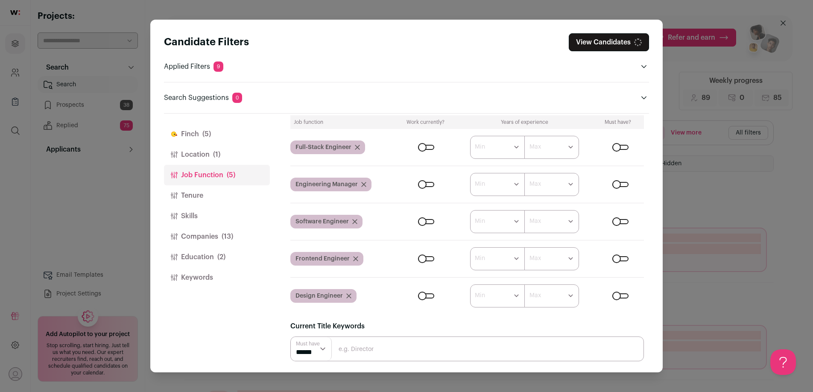
click at [621, 182] on div "Close modal via background" at bounding box center [620, 184] width 16 height 5
click at [621, 216] on form "****** ******* ******* ******* ******* ******* ******* ******* ******* ********…" at bounding box center [520, 221] width 247 height 23
click at [621, 219] on div "Close modal via background" at bounding box center [620, 221] width 16 height 5
click at [624, 256] on div "Close modal via background" at bounding box center [620, 258] width 16 height 5
click at [620, 295] on div "Close modal via background" at bounding box center [620, 295] width 16 height 5
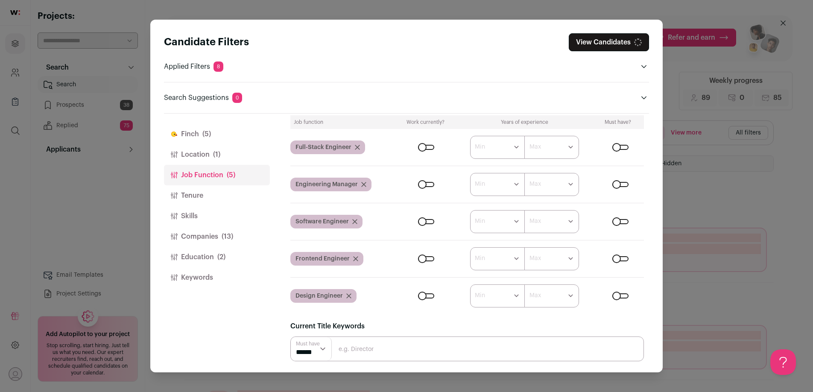
scroll to position [106, 0]
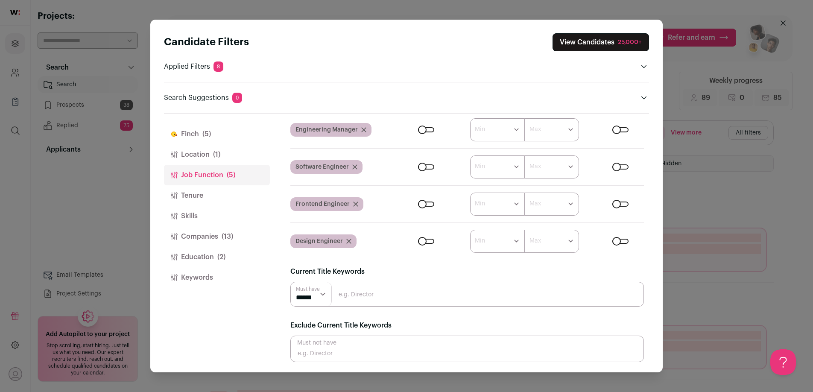
click at [483, 295] on input "Close modal via background" at bounding box center [466, 294] width 353 height 25
type input "engineer"
click at [260, 327] on div "Finch (5) Location (1) Job Function (5) Tenure Skills Companies (13) Education …" at bounding box center [217, 243] width 106 height 259
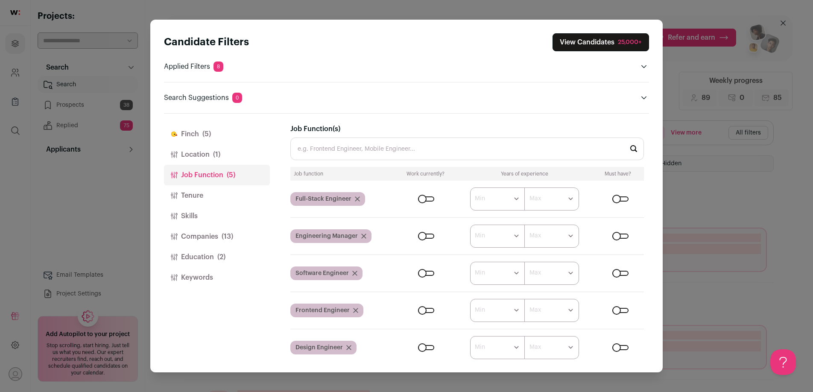
click at [586, 48] on button "View Candidates 25,000+" at bounding box center [600, 42] width 96 height 18
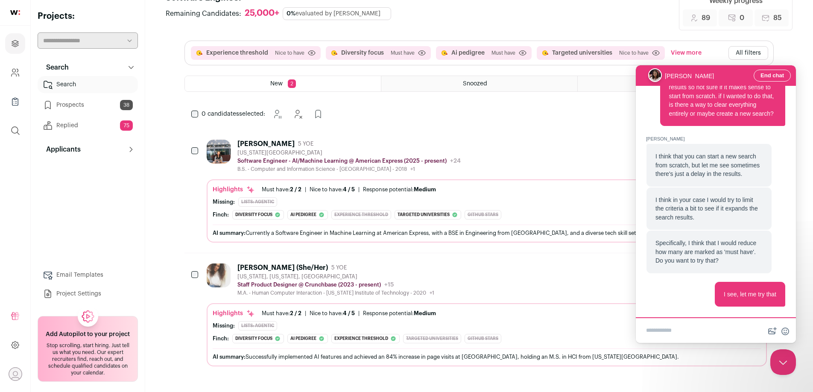
scroll to position [578, 0]
click at [746, 50] on button "All filters" at bounding box center [748, 53] width 40 height 14
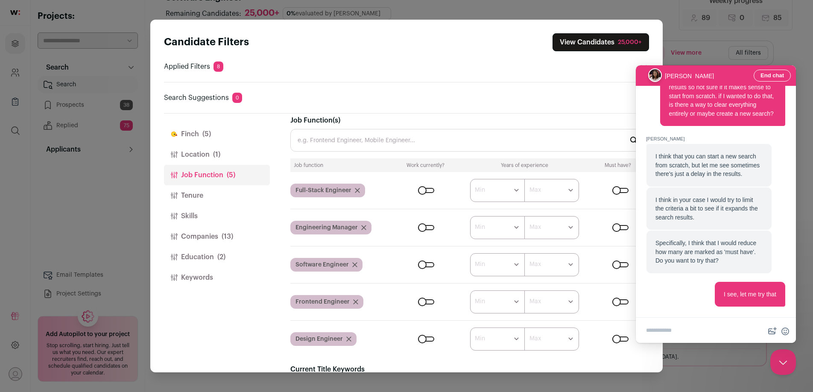
scroll to position [10, 0]
click at [612, 41] on button "View Candidates 25,000+" at bounding box center [600, 42] width 96 height 18
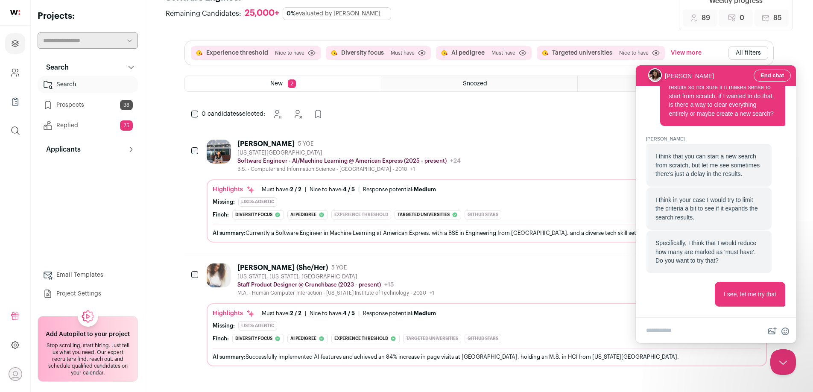
click at [330, 148] on div "Jerica Huang 5 YOE New York City Metropolitan Area Software Engineer - AI/Machi…" at bounding box center [348, 156] width 223 height 33
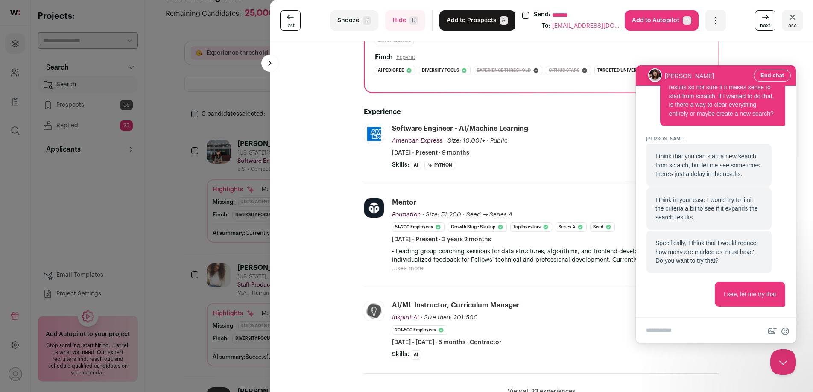
scroll to position [131, 0]
click at [412, 20] on span "R" at bounding box center [413, 20] width 9 height 9
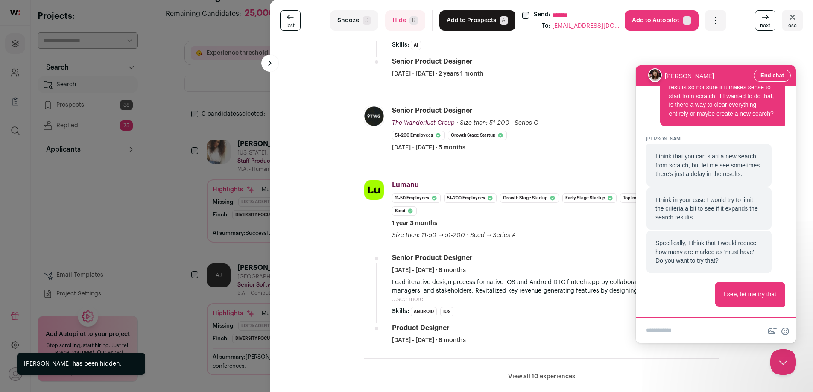
scroll to position [578, 0]
click at [414, 21] on span "R" at bounding box center [413, 20] width 9 height 9
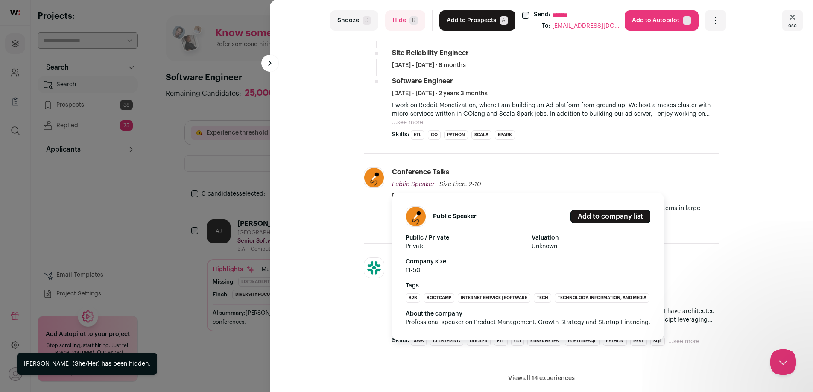
scroll to position [337, 0]
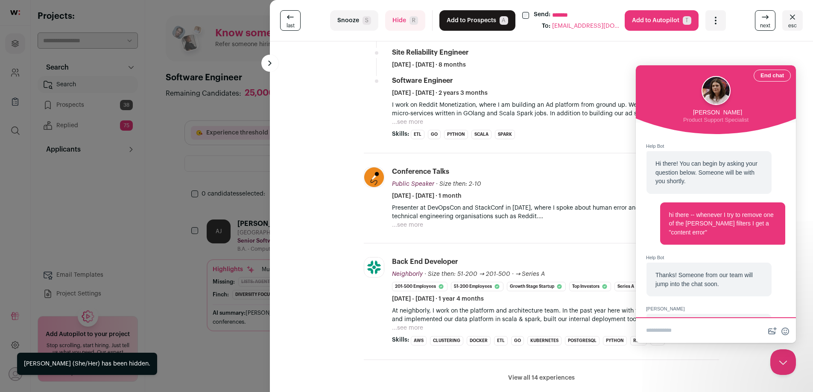
click at [403, 23] on button "Hide R" at bounding box center [405, 20] width 40 height 20
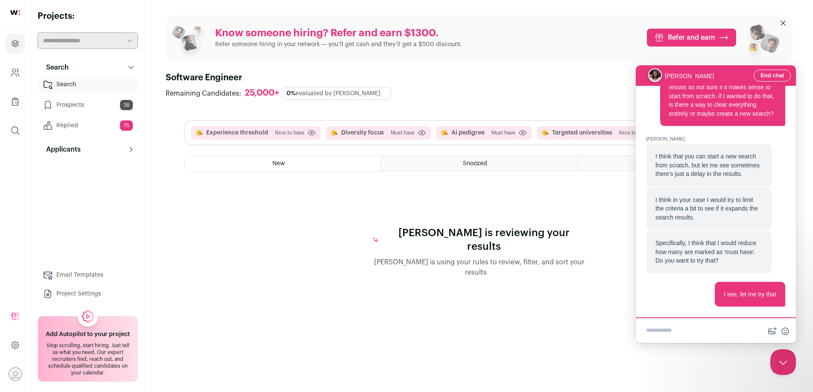
scroll to position [578, 0]
click at [785, 367] on button "Close Beacon popover" at bounding box center [781, 361] width 26 height 26
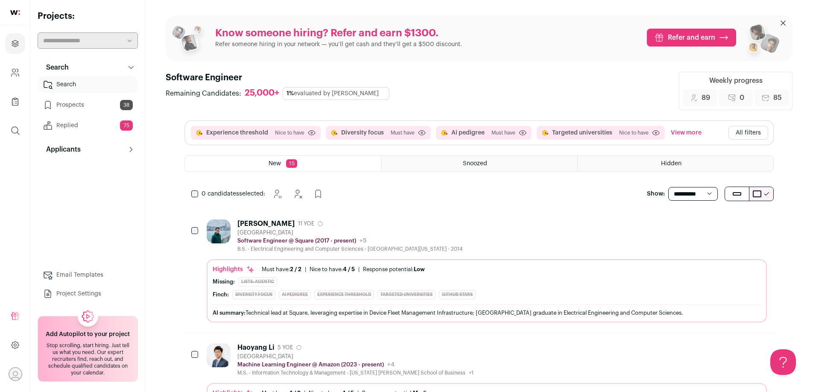
click at [747, 135] on button "All filters" at bounding box center [748, 133] width 40 height 14
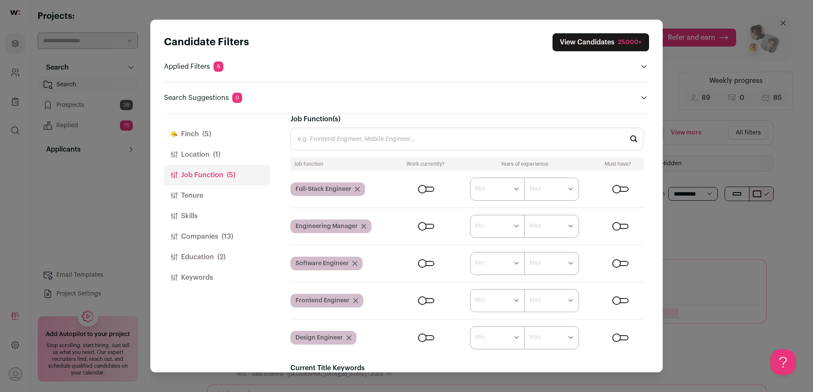
click at [616, 187] on div "Close modal via background" at bounding box center [620, 189] width 16 height 5
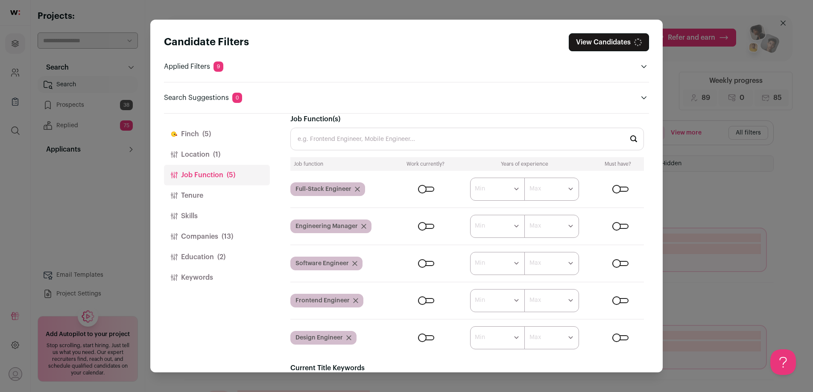
click at [616, 225] on div "Close modal via background" at bounding box center [620, 226] width 16 height 5
click at [616, 261] on div "Close modal via background" at bounding box center [620, 263] width 16 height 5
click at [616, 298] on div "Close modal via background" at bounding box center [620, 300] width 16 height 5
click at [613, 335] on div "Close modal via background" at bounding box center [620, 337] width 16 height 5
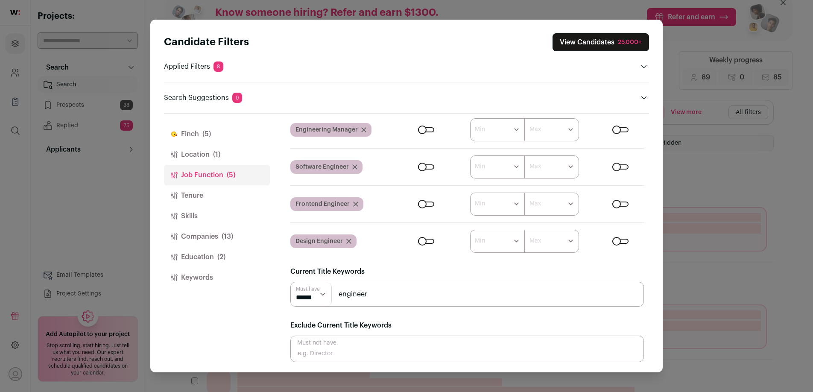
click at [367, 296] on input "engineer" at bounding box center [466, 294] width 353 height 25
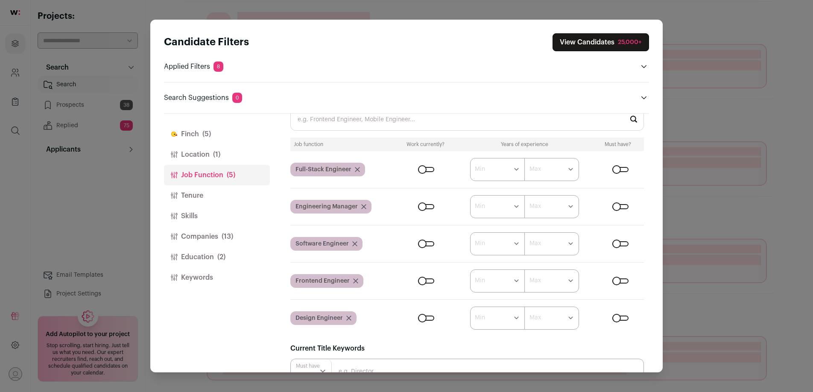
click at [194, 136] on button "Finch (5)" at bounding box center [217, 134] width 106 height 20
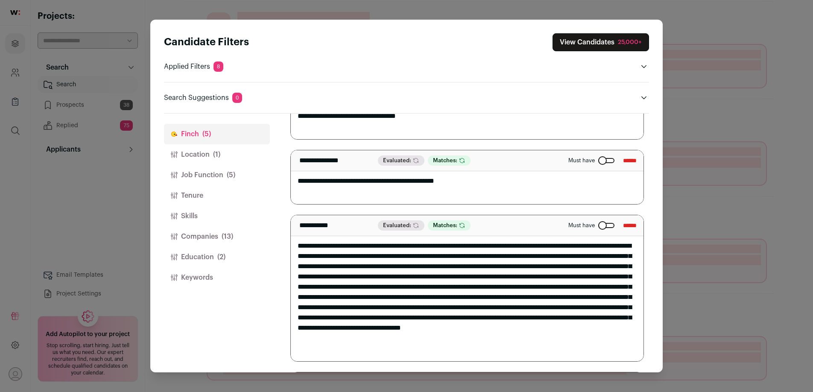
click at [599, 159] on div "Close modal via background" at bounding box center [606, 160] width 16 height 5
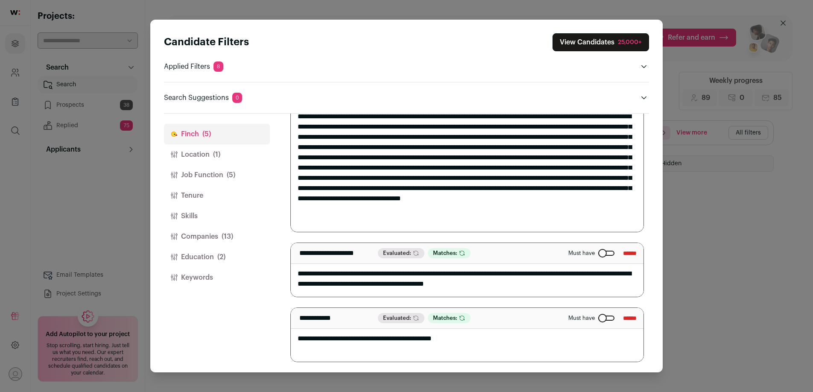
click at [577, 47] on button "View Candidates 25,000+" at bounding box center [600, 42] width 96 height 18
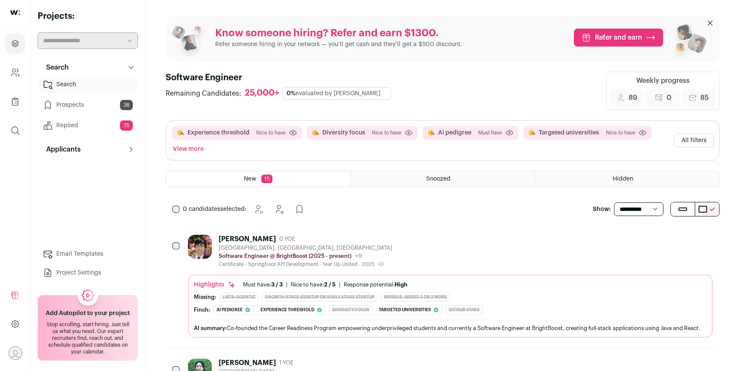
click at [80, 129] on link "Replied 75" at bounding box center [88, 125] width 100 height 17
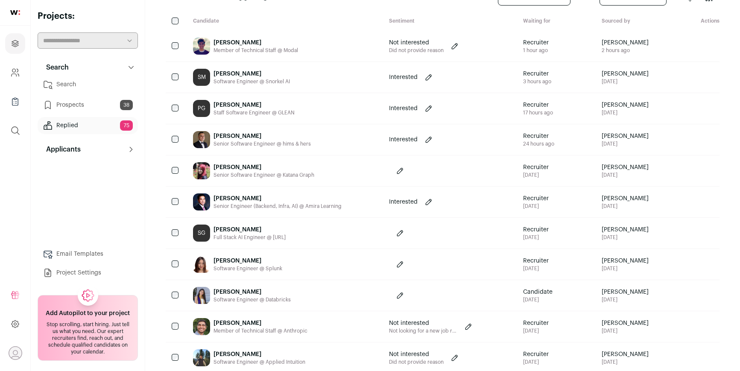
scroll to position [64, 0]
click at [284, 135] on div "[PERSON_NAME]" at bounding box center [261, 135] width 97 height 9
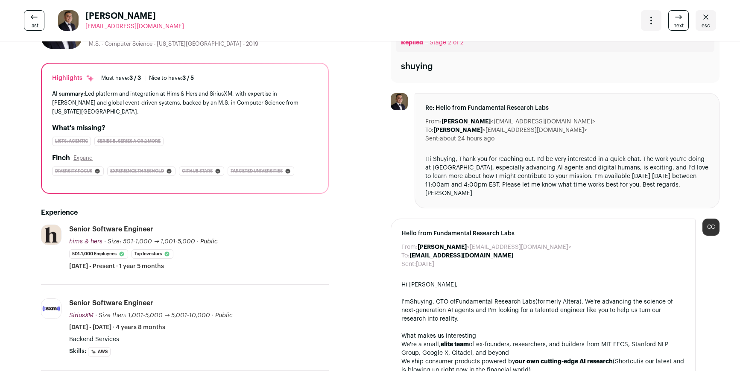
scroll to position [0, 0]
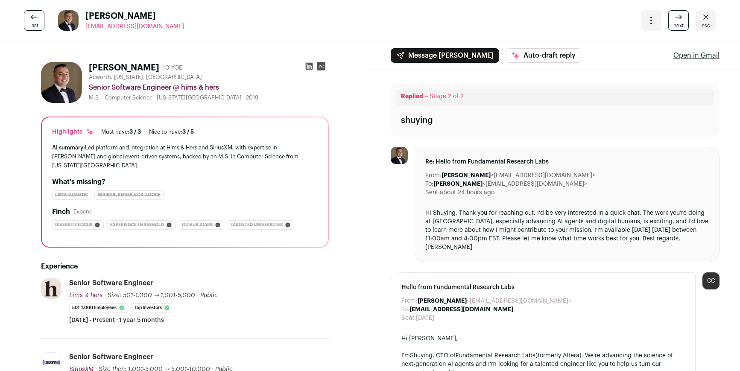
click at [307, 68] on icon at bounding box center [309, 66] width 9 height 9
click at [720, 26] on div "last Ruben Munive rubenmunive@gmail.com More actions Change project Move to a d…" at bounding box center [370, 20] width 740 height 41
click at [711, 25] on link "esc" at bounding box center [705, 20] width 20 height 20
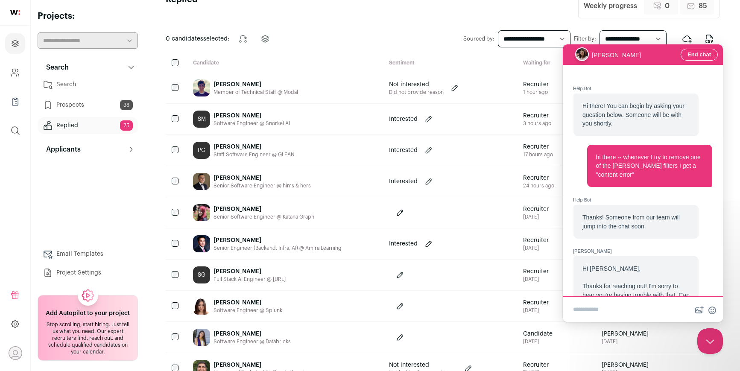
scroll to position [578, 0]
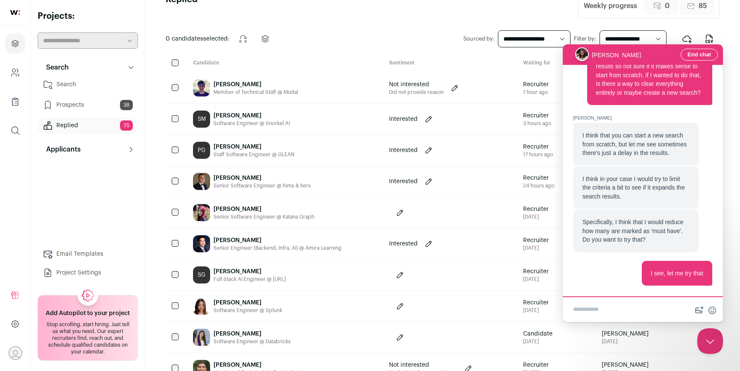
click at [314, 156] on div "PG Peter Gi Staff Software Engineer @ GLEAN" at bounding box center [284, 150] width 196 height 31
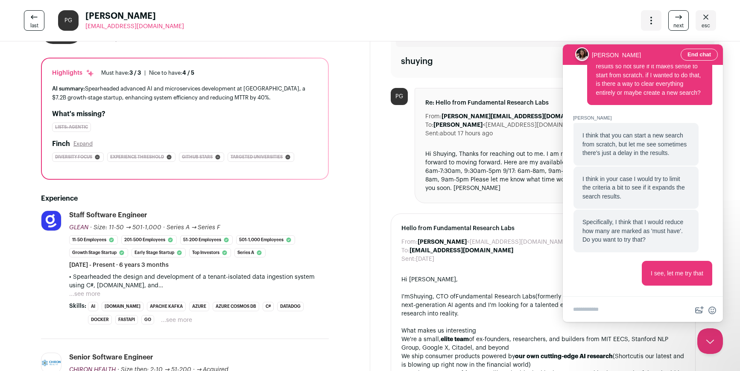
scroll to position [63, 0]
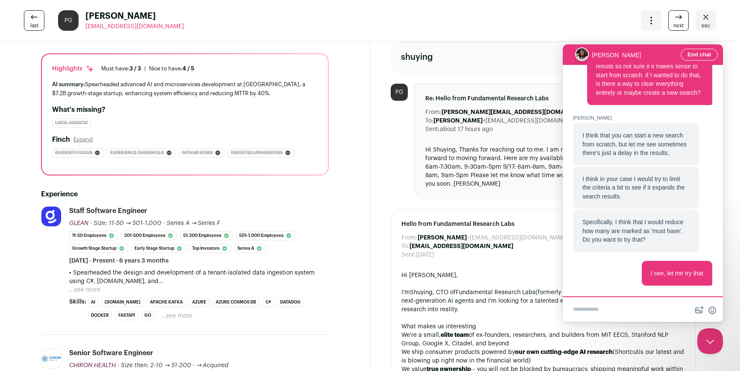
click at [660, 310] on textarea "Write chat message" at bounding box center [642, 310] width 157 height 20
type textarea "**********"
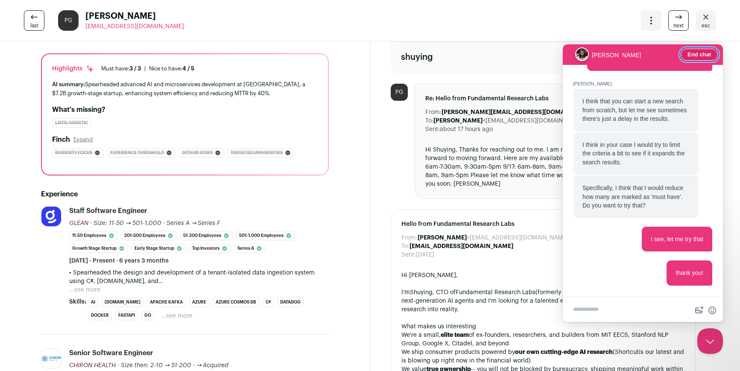
click at [693, 52] on button "End chat" at bounding box center [699, 55] width 37 height 12
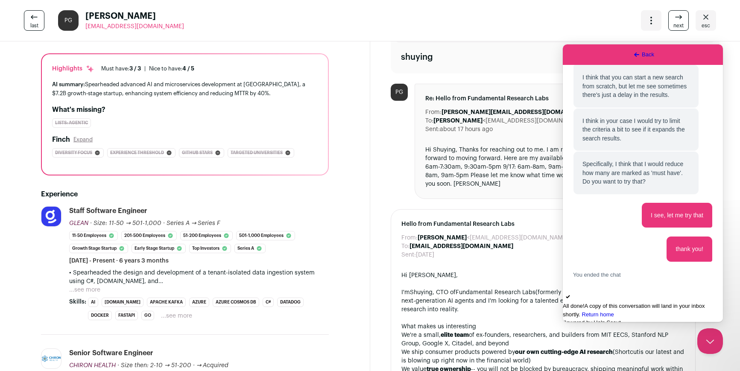
scroll to position [713, 0]
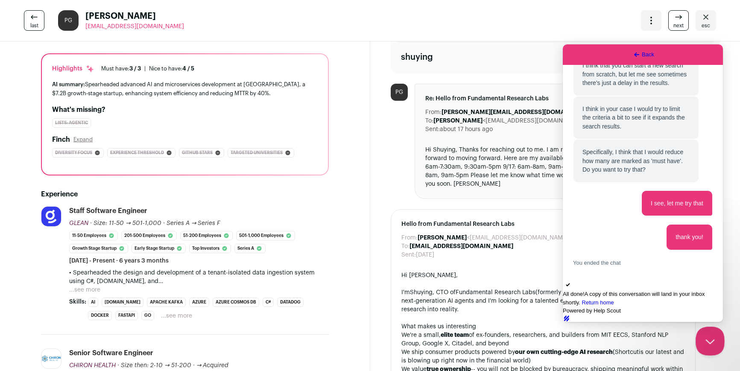
click at [713, 346] on button "Close Beacon popover" at bounding box center [708, 340] width 26 height 26
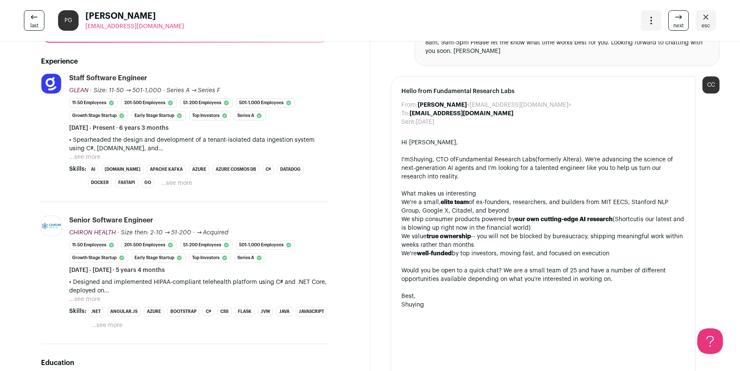
scroll to position [184, 0]
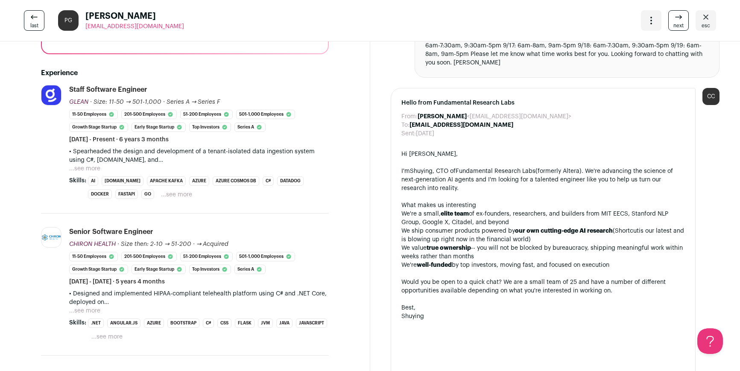
click at [94, 168] on button "...see more" at bounding box center [84, 168] width 31 height 9
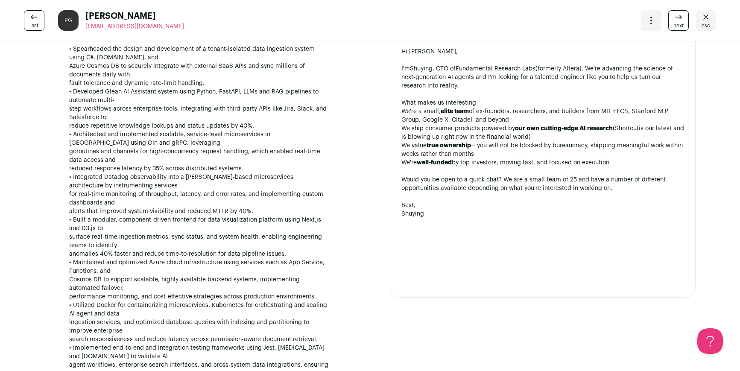
scroll to position [0, 0]
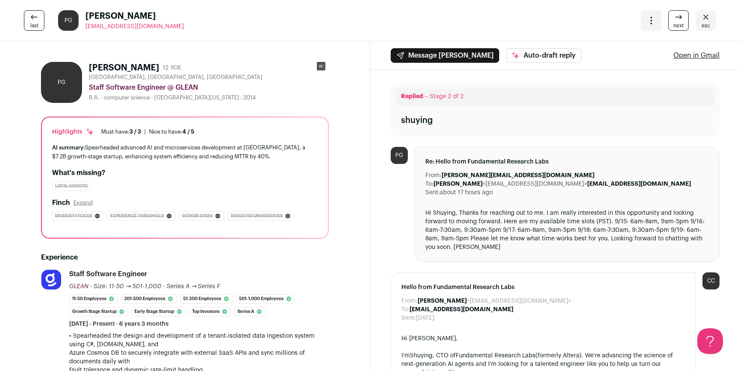
click at [712, 24] on link "esc" at bounding box center [705, 20] width 20 height 20
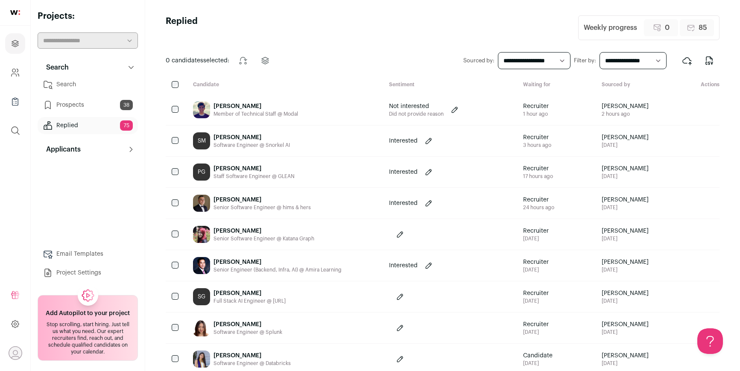
click at [95, 82] on link "Search" at bounding box center [88, 84] width 100 height 17
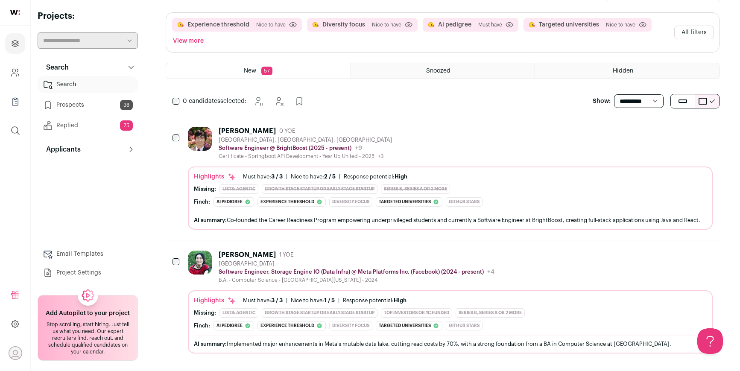
scroll to position [98, 0]
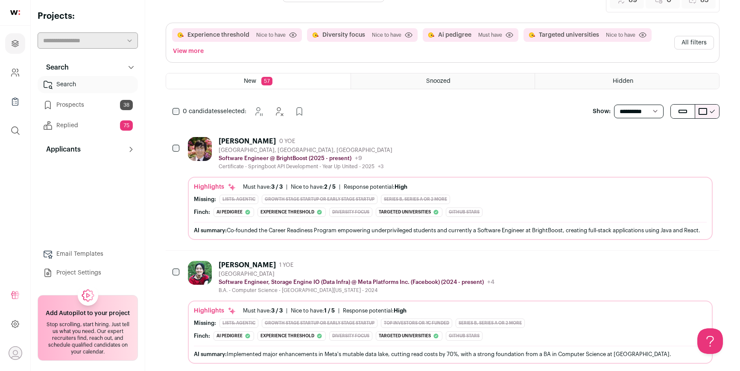
click at [373, 146] on div "[PERSON_NAME] 0 YOE [GEOGRAPHIC_DATA], [GEOGRAPHIC_DATA], [GEOGRAPHIC_DATA] Sof…" at bounding box center [306, 153] width 174 height 33
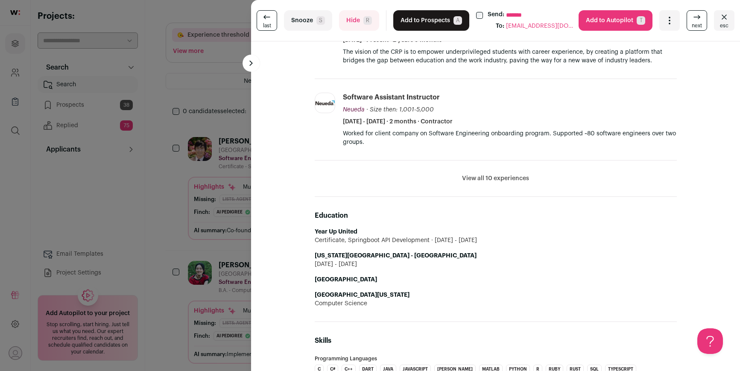
scroll to position [352, 0]
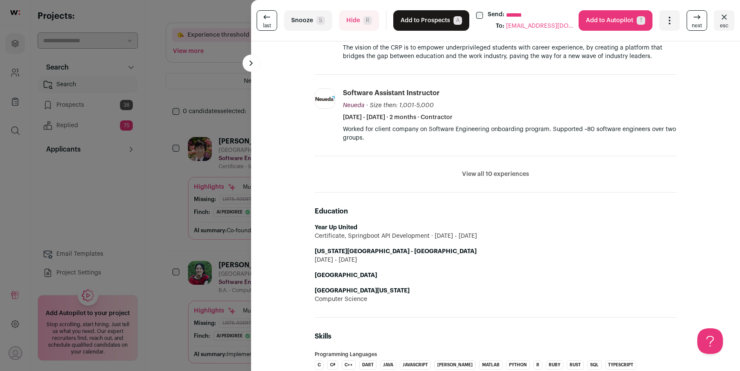
click at [368, 26] on button "Hide R" at bounding box center [359, 20] width 40 height 20
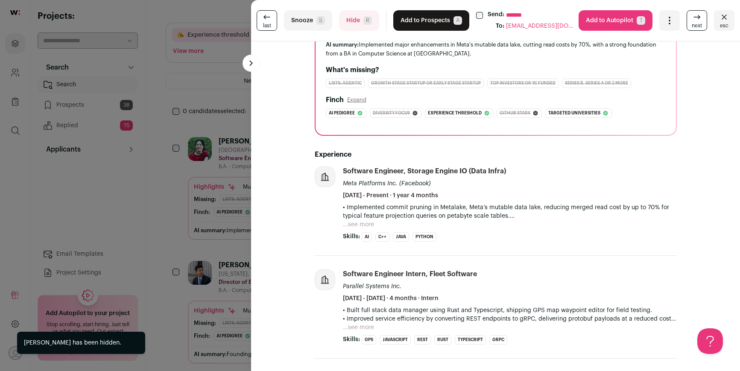
scroll to position [4, 0]
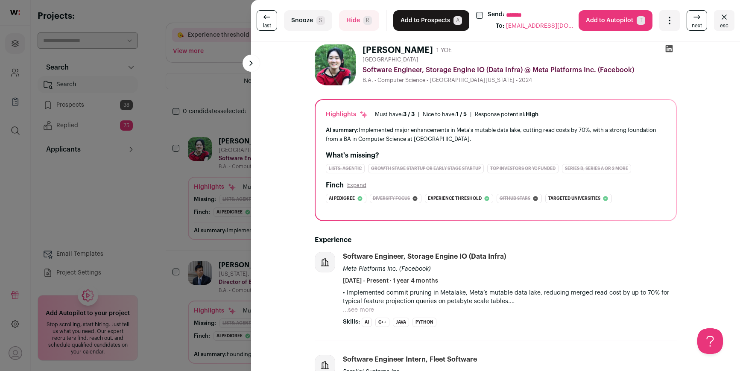
click at [363, 25] on button "Hide R" at bounding box center [359, 20] width 40 height 20
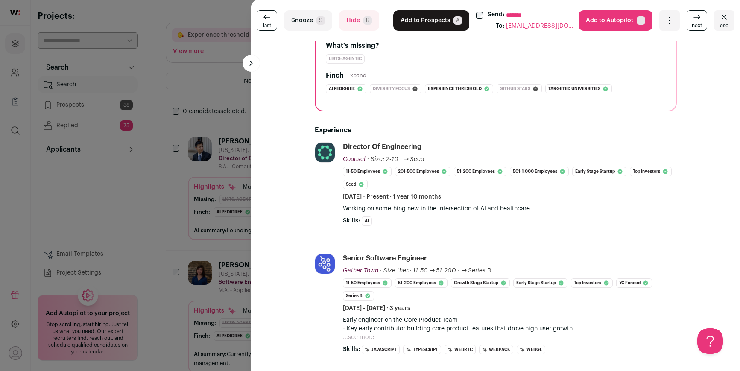
scroll to position [1, 0]
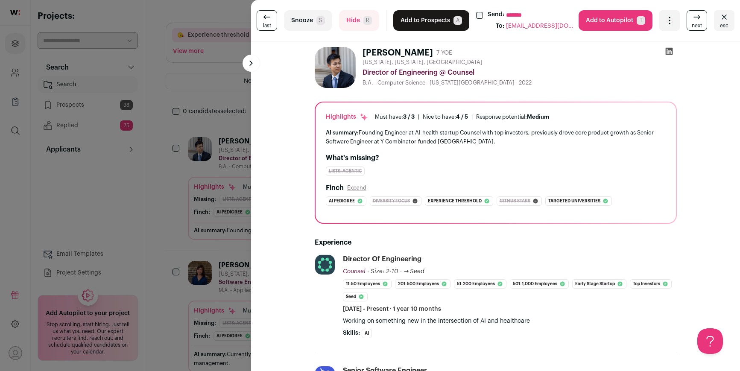
click at [362, 23] on button "Hide R" at bounding box center [359, 20] width 40 height 20
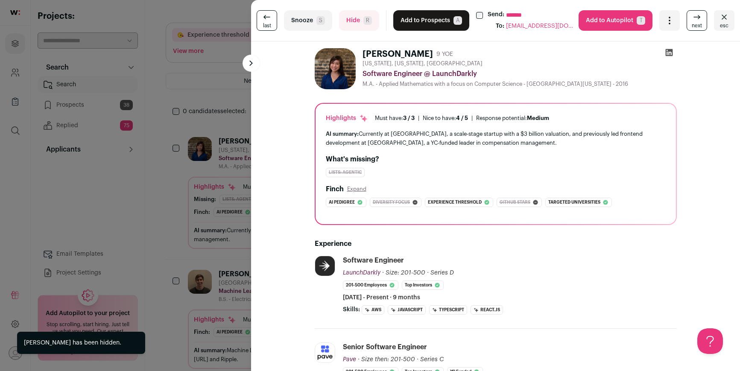
click at [419, 25] on button "Add to Prospects A" at bounding box center [431, 20] width 76 height 20
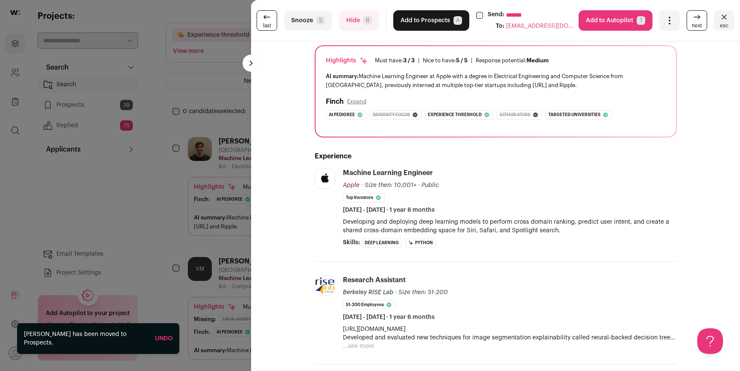
scroll to position [0, 0]
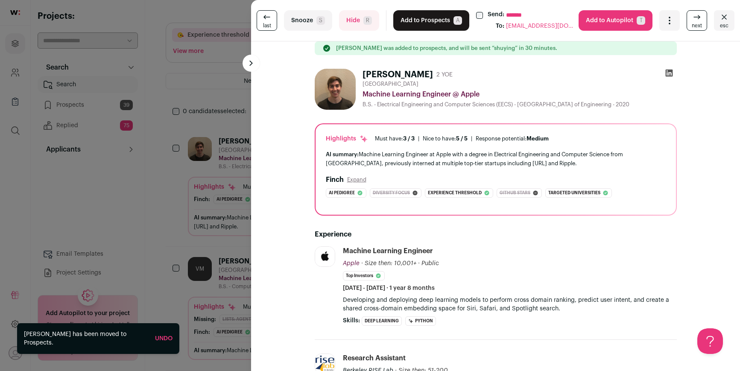
click at [358, 16] on button "Hide R" at bounding box center [359, 20] width 40 height 20
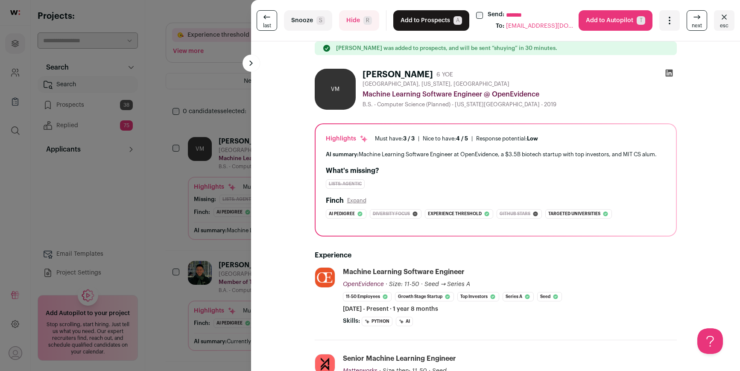
click at [199, 74] on div "**********" at bounding box center [370, 185] width 740 height 371
